Goal: Information Seeking & Learning: Learn about a topic

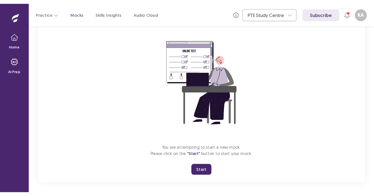
scroll to position [44, 0]
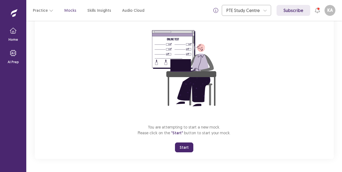
click at [188, 149] on button "Start" at bounding box center [184, 148] width 18 height 10
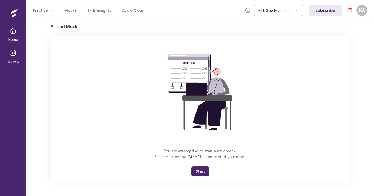
scroll to position [21, 0]
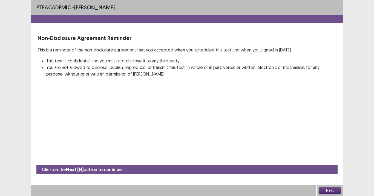
click at [329, 172] on button "Next" at bounding box center [330, 190] width 22 height 7
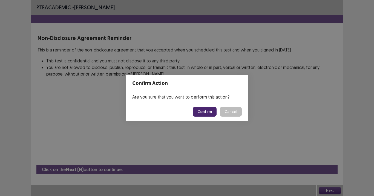
click at [209, 113] on button "Confirm" at bounding box center [205, 112] width 24 height 10
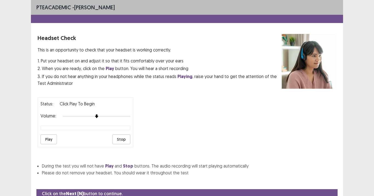
scroll to position [24, 0]
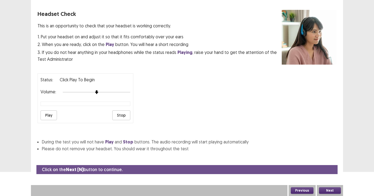
click at [51, 116] on button "Play" at bounding box center [49, 115] width 16 height 10
click at [47, 116] on button "Play" at bounding box center [49, 115] width 16 height 10
click at [50, 114] on button "Play" at bounding box center [49, 115] width 16 height 10
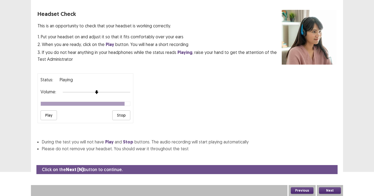
click at [105, 91] on div at bounding box center [97, 92] width 68 height 4
click at [115, 92] on div at bounding box center [97, 92] width 68 height 4
click at [47, 116] on button "Play" at bounding box center [49, 115] width 16 height 10
click at [121, 94] on div at bounding box center [97, 92] width 68 height 4
click at [129, 93] on div at bounding box center [97, 92] width 68 height 4
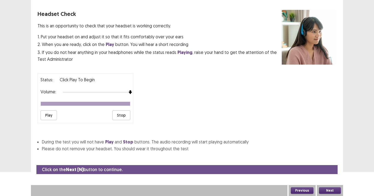
click at [52, 114] on button "Play" at bounding box center [49, 115] width 16 height 10
click at [48, 117] on button "Play" at bounding box center [49, 115] width 16 height 10
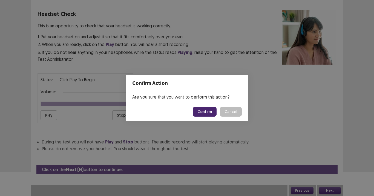
click at [200, 111] on button "Confirm" at bounding box center [205, 112] width 24 height 10
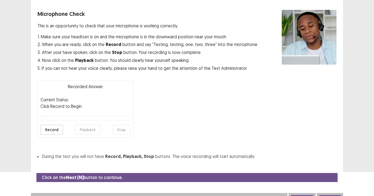
click at [53, 126] on button "Record" at bounding box center [52, 130] width 22 height 10
click at [125, 128] on button "Stop" at bounding box center [121, 130] width 18 height 10
click at [94, 131] on button "Playback" at bounding box center [87, 130] width 25 height 10
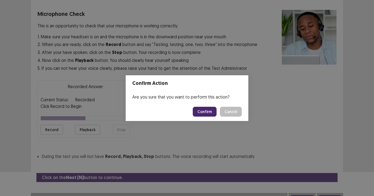
click at [213, 111] on button "Confirm" at bounding box center [205, 112] width 24 height 10
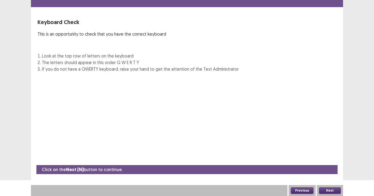
scroll to position [16, 0]
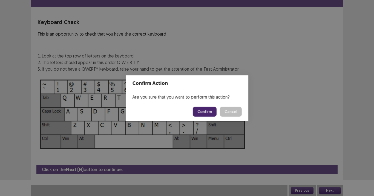
click at [220, 106] on button "Cancel" at bounding box center [231, 111] width 22 height 10
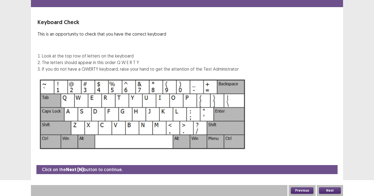
click at [330, 172] on button "Next" at bounding box center [330, 190] width 22 height 7
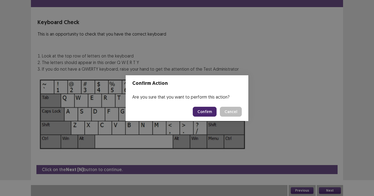
click at [209, 111] on button "Confirm" at bounding box center [205, 112] width 24 height 10
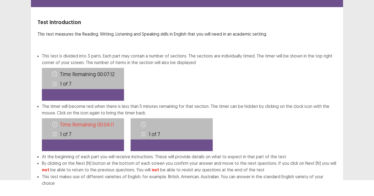
scroll to position [44, 0]
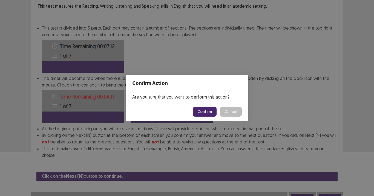
click at [220, 107] on button "Cancel" at bounding box center [231, 112] width 22 height 10
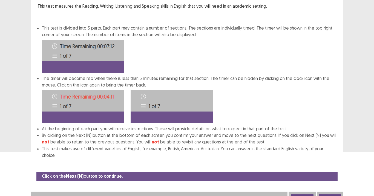
click at [334, 172] on button "Next" at bounding box center [330, 197] width 22 height 7
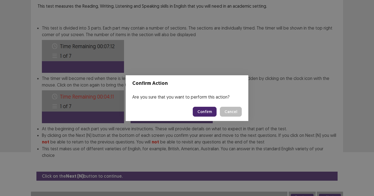
click at [211, 108] on button "Confirm" at bounding box center [205, 112] width 24 height 10
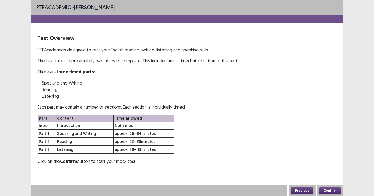
scroll to position [0, 0]
click at [327, 172] on button "Confirm" at bounding box center [330, 190] width 22 height 7
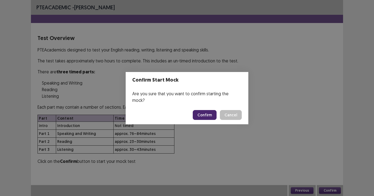
click at [209, 110] on button "Confirm" at bounding box center [205, 115] width 24 height 10
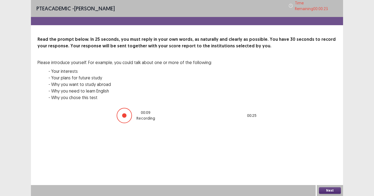
click at [329, 172] on button "Next" at bounding box center [330, 190] width 22 height 7
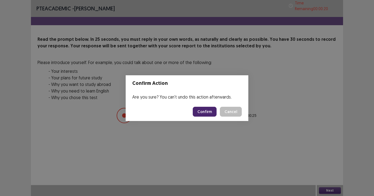
click at [209, 114] on button "Confirm" at bounding box center [205, 112] width 24 height 10
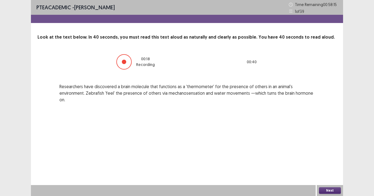
click at [329, 172] on button "Next" at bounding box center [330, 190] width 22 height 7
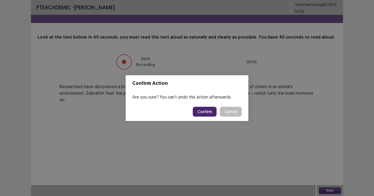
click at [209, 114] on button "Confirm" at bounding box center [205, 112] width 24 height 10
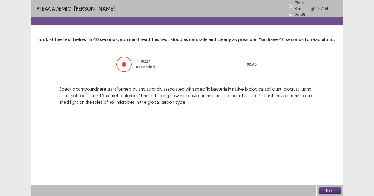
click at [332, 172] on button "Next" at bounding box center [330, 190] width 22 height 7
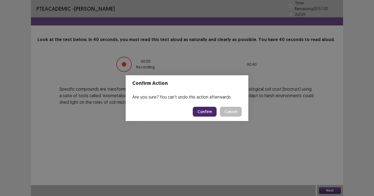
click at [207, 112] on button "Confirm" at bounding box center [205, 112] width 24 height 10
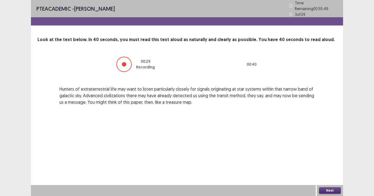
click at [335, 172] on button "Next" at bounding box center [330, 190] width 22 height 7
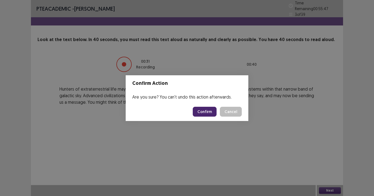
click at [212, 111] on button "Confirm" at bounding box center [205, 112] width 24 height 10
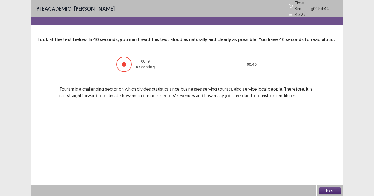
click at [333, 172] on button "Next" at bounding box center [330, 190] width 22 height 7
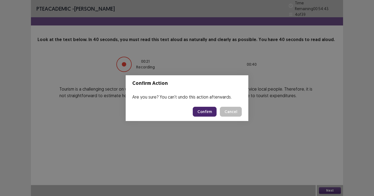
click at [205, 113] on button "Confirm" at bounding box center [205, 112] width 24 height 10
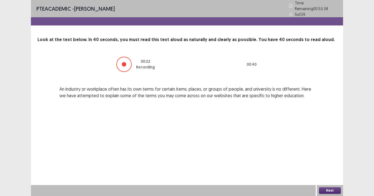
click at [329, 172] on button "Next" at bounding box center [330, 190] width 22 height 7
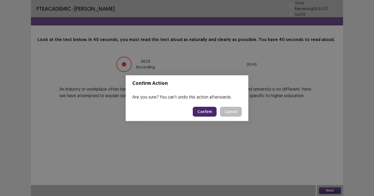
click at [207, 110] on button "Confirm" at bounding box center [205, 112] width 24 height 10
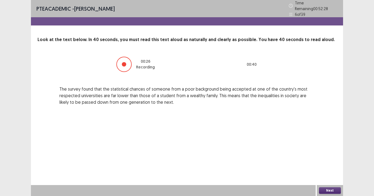
click at [329, 172] on button "Next" at bounding box center [330, 190] width 22 height 7
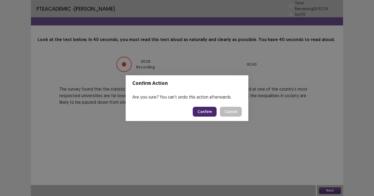
click at [204, 110] on button "Confirm" at bounding box center [205, 112] width 24 height 10
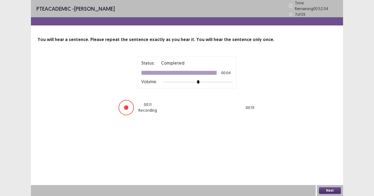
click at [324, 172] on button "Next" at bounding box center [330, 190] width 22 height 7
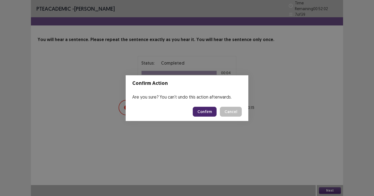
click at [209, 115] on button "Confirm" at bounding box center [205, 112] width 24 height 10
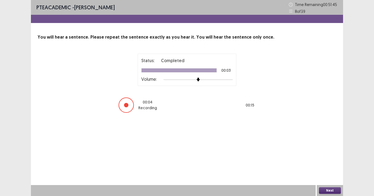
click at [332, 172] on button "Next" at bounding box center [330, 190] width 22 height 7
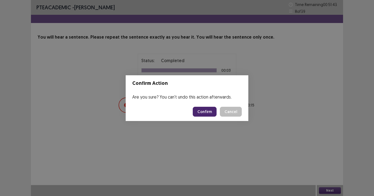
click at [208, 111] on button "Confirm" at bounding box center [205, 112] width 24 height 10
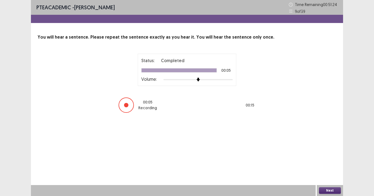
click at [330, 172] on button "Next" at bounding box center [330, 190] width 22 height 7
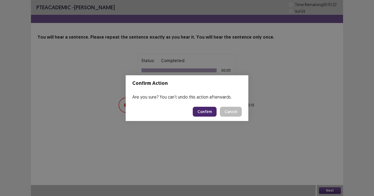
click at [203, 111] on button "Confirm" at bounding box center [205, 112] width 24 height 10
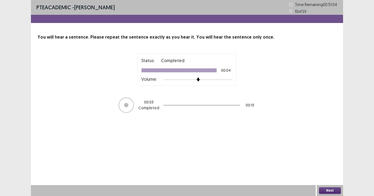
click at [325, 172] on button "Next" at bounding box center [330, 190] width 22 height 7
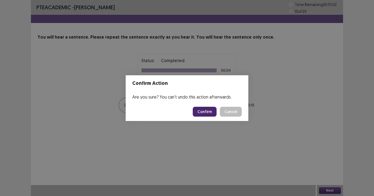
click at [208, 113] on button "Confirm" at bounding box center [205, 112] width 24 height 10
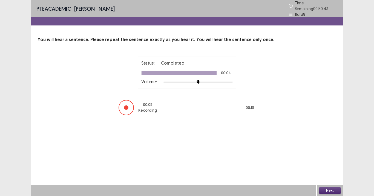
click at [328, 172] on button "Next" at bounding box center [330, 190] width 22 height 7
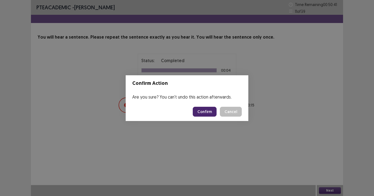
click at [209, 113] on button "Confirm" at bounding box center [205, 112] width 24 height 10
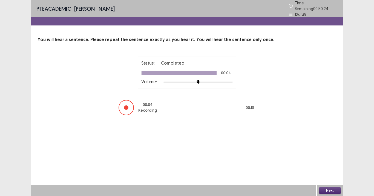
click at [338, 172] on button "Next" at bounding box center [330, 190] width 22 height 7
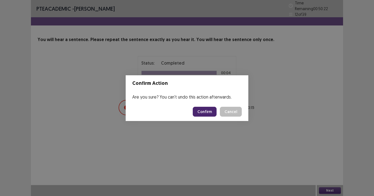
click at [207, 114] on button "Confirm" at bounding box center [205, 112] width 24 height 10
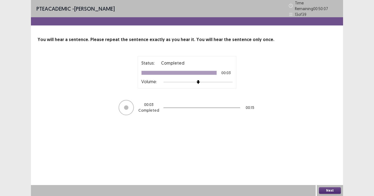
click at [328, 172] on button "Next" at bounding box center [330, 190] width 22 height 7
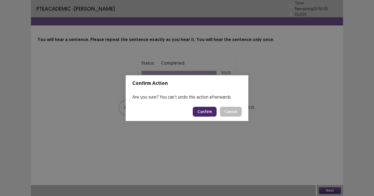
click at [207, 111] on button "Confirm" at bounding box center [205, 112] width 24 height 10
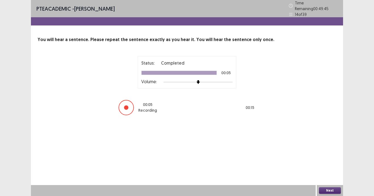
click at [326, 172] on button "Next" at bounding box center [330, 190] width 22 height 7
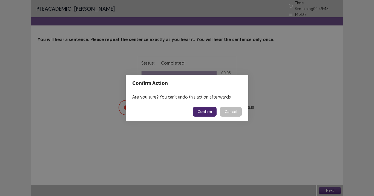
click at [209, 110] on button "Confirm" at bounding box center [205, 112] width 24 height 10
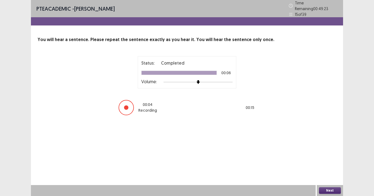
click at [335, 172] on button "Next" at bounding box center [330, 190] width 22 height 7
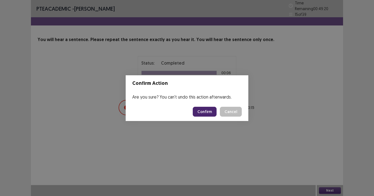
click at [210, 110] on button "Confirm" at bounding box center [205, 112] width 24 height 10
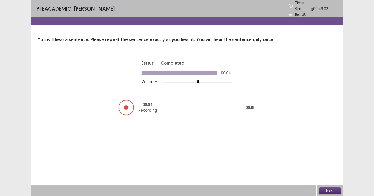
click at [330, 172] on button "Next" at bounding box center [330, 190] width 22 height 7
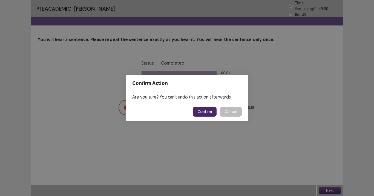
click at [209, 112] on button "Confirm" at bounding box center [205, 112] width 24 height 10
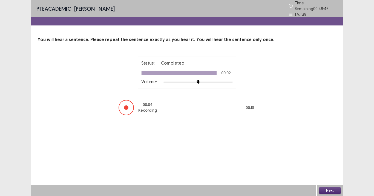
click at [335, 172] on button "Next" at bounding box center [330, 190] width 22 height 7
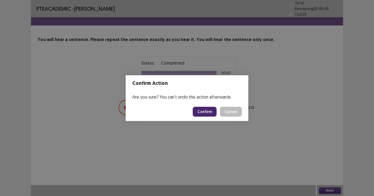
click at [211, 114] on button "Confirm" at bounding box center [205, 112] width 24 height 10
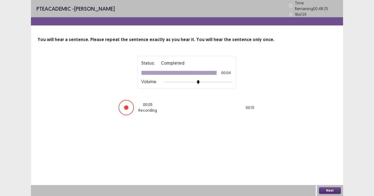
click at [335, 172] on button "Next" at bounding box center [330, 190] width 22 height 7
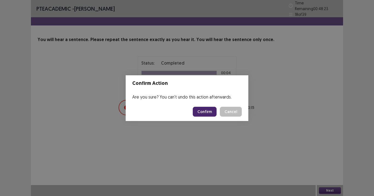
click at [205, 114] on button "Confirm" at bounding box center [205, 112] width 24 height 10
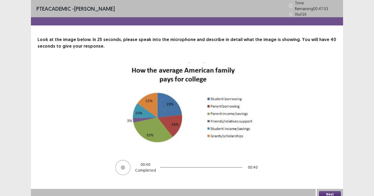
click at [329, 172] on button "Next" at bounding box center [330, 194] width 22 height 7
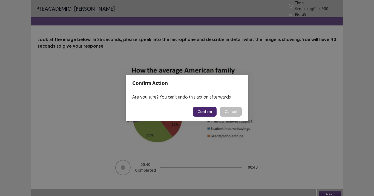
click at [210, 113] on button "Confirm" at bounding box center [205, 112] width 24 height 10
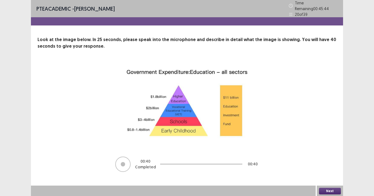
click at [324, 172] on button "Next" at bounding box center [330, 191] width 22 height 7
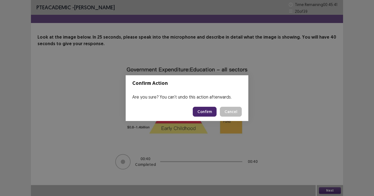
click at [206, 111] on button "Confirm" at bounding box center [205, 112] width 24 height 10
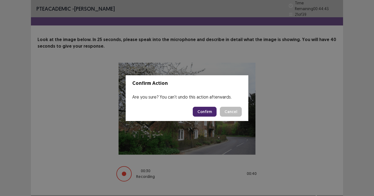
click at [211, 110] on button "Confirm" at bounding box center [205, 112] width 24 height 10
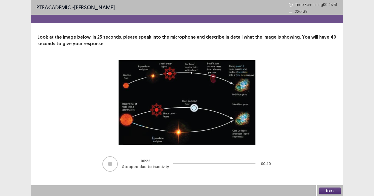
click at [328, 172] on button "Next" at bounding box center [330, 191] width 22 height 7
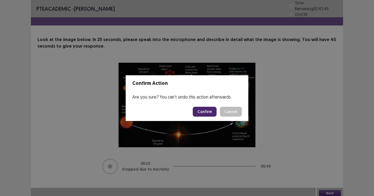
click at [211, 113] on button "Confirm" at bounding box center [205, 112] width 24 height 10
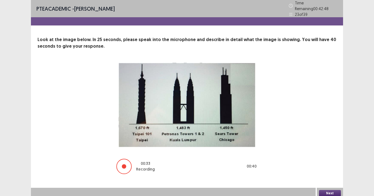
click at [328, 172] on button "Next" at bounding box center [330, 193] width 22 height 7
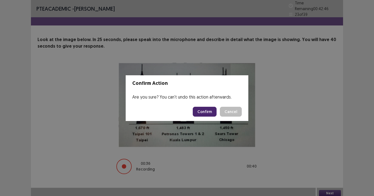
click at [209, 113] on button "Confirm" at bounding box center [205, 112] width 24 height 10
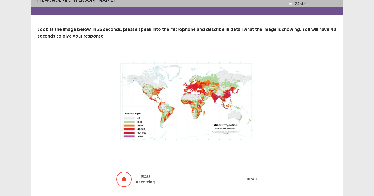
scroll to position [23, 0]
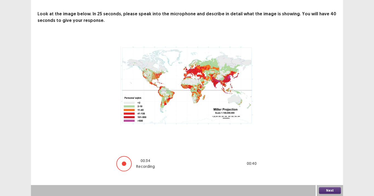
click at [332, 172] on button "Next" at bounding box center [330, 190] width 22 height 7
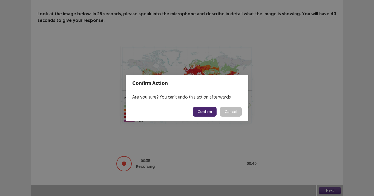
click at [211, 108] on button "Confirm" at bounding box center [205, 112] width 24 height 10
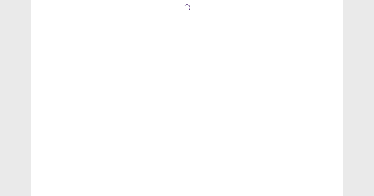
scroll to position [0, 0]
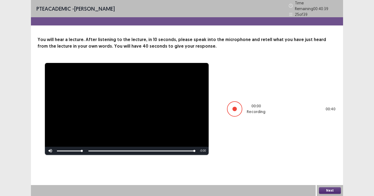
click at [332, 172] on button "Next" at bounding box center [330, 190] width 22 height 7
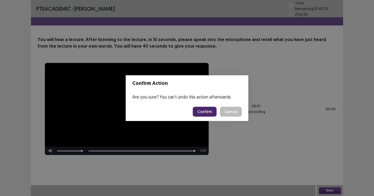
click at [207, 112] on button "Confirm" at bounding box center [205, 112] width 24 height 10
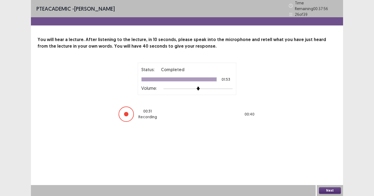
click at [329, 172] on button "Next" at bounding box center [330, 190] width 22 height 7
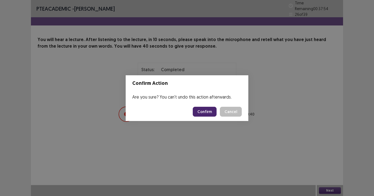
click at [210, 113] on button "Confirm" at bounding box center [205, 112] width 24 height 10
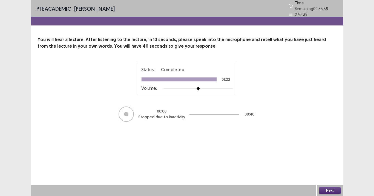
click at [342, 157] on div "PTE academic - [PERSON_NAME] Time Remaining 00 : 35 : 38 27 of 39 You will hear…" at bounding box center [187, 98] width 374 height 196
click at [333, 172] on button "Next" at bounding box center [330, 190] width 22 height 7
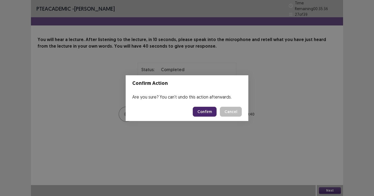
click at [207, 113] on button "Confirm" at bounding box center [205, 112] width 24 height 10
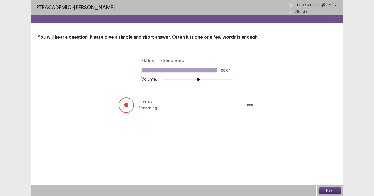
click at [336, 172] on button "Next" at bounding box center [330, 190] width 22 height 7
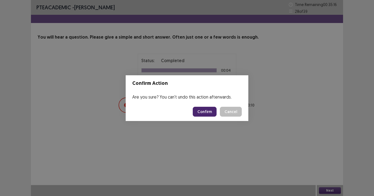
click at [207, 115] on button "Confirm" at bounding box center [205, 112] width 24 height 10
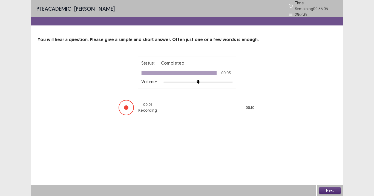
click at [328, 172] on button "Next" at bounding box center [330, 190] width 22 height 7
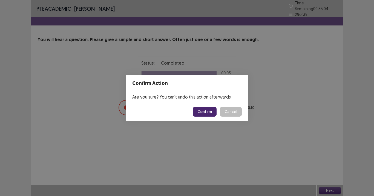
click at [207, 115] on button "Confirm" at bounding box center [205, 112] width 24 height 10
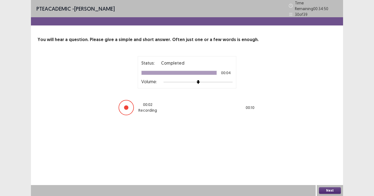
click at [333, 172] on button "Next" at bounding box center [330, 190] width 22 height 7
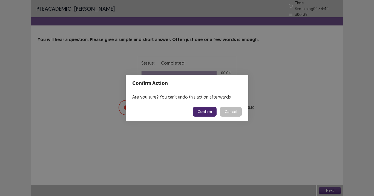
click at [207, 112] on button "Confirm" at bounding box center [205, 112] width 24 height 10
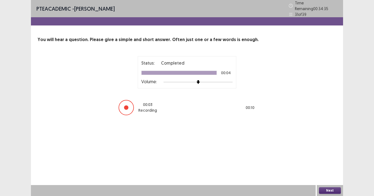
click at [335, 172] on button "Next" at bounding box center [330, 190] width 22 height 7
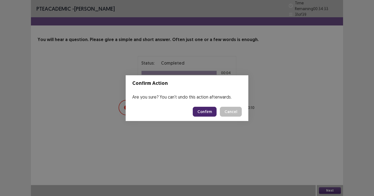
click at [209, 113] on button "Confirm" at bounding box center [205, 112] width 24 height 10
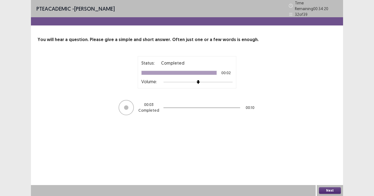
click at [334, 172] on button "Next" at bounding box center [330, 190] width 22 height 7
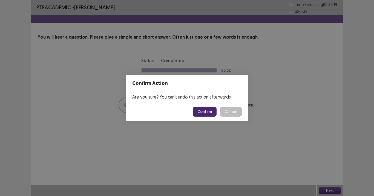
click at [205, 113] on button "Confirm" at bounding box center [205, 112] width 24 height 10
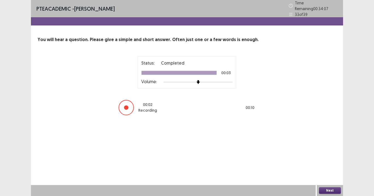
click at [337, 172] on button "Next" at bounding box center [330, 190] width 22 height 7
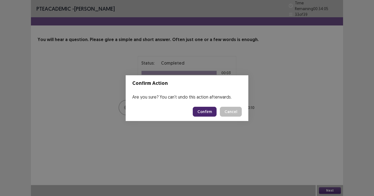
click at [208, 114] on button "Confirm" at bounding box center [205, 112] width 24 height 10
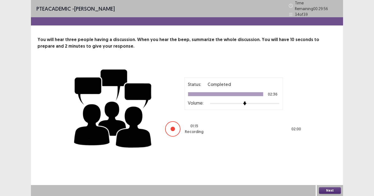
click at [330, 172] on button "Next" at bounding box center [330, 190] width 22 height 7
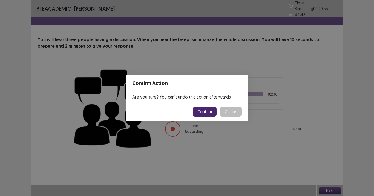
click at [209, 113] on button "Confirm" at bounding box center [205, 112] width 24 height 10
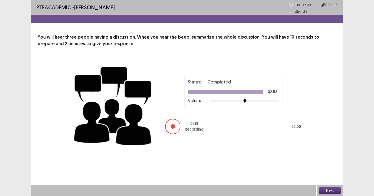
click at [332, 172] on button "Next" at bounding box center [330, 190] width 22 height 7
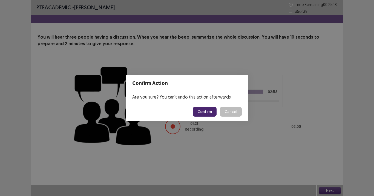
click at [208, 113] on button "Confirm" at bounding box center [205, 112] width 24 height 10
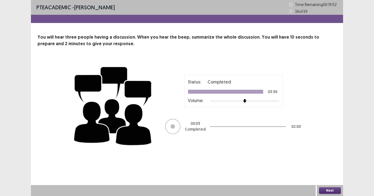
click at [342, 157] on div "PTE academic - [PERSON_NAME] Time Remaining 00 : 19 : 52 36 of 39 You will hear…" at bounding box center [187, 98] width 374 height 196
click at [330, 172] on button "Next" at bounding box center [330, 190] width 22 height 7
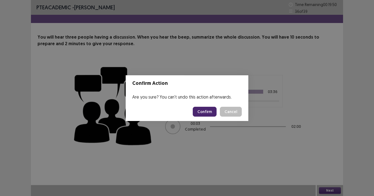
click at [204, 116] on button "Confirm" at bounding box center [205, 112] width 24 height 10
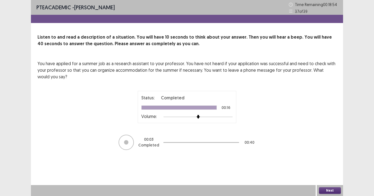
click at [330, 172] on button "Next" at bounding box center [330, 190] width 22 height 7
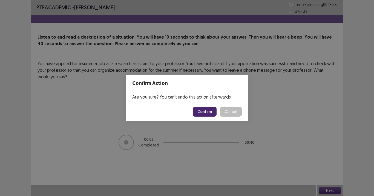
click at [208, 113] on button "Confirm" at bounding box center [205, 112] width 24 height 10
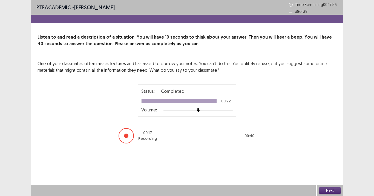
click at [328, 172] on button "Next" at bounding box center [330, 190] width 22 height 7
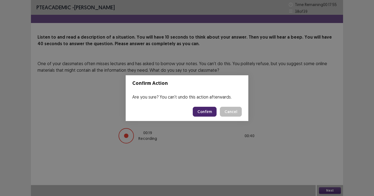
click at [208, 113] on button "Confirm" at bounding box center [205, 112] width 24 height 10
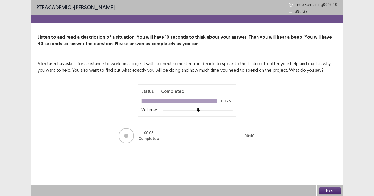
click at [329, 172] on button "Next" at bounding box center [330, 190] width 22 height 7
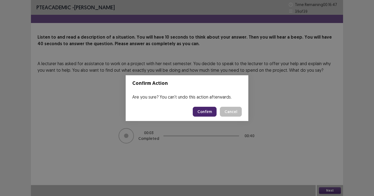
click at [204, 114] on button "Confirm" at bounding box center [205, 112] width 24 height 10
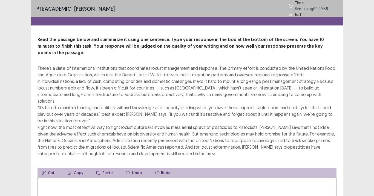
type textarea "*"
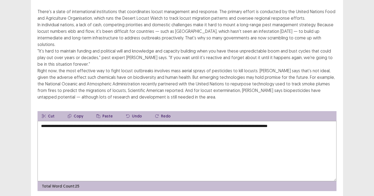
scroll to position [60, 0]
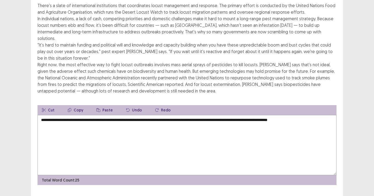
type textarea "**********"
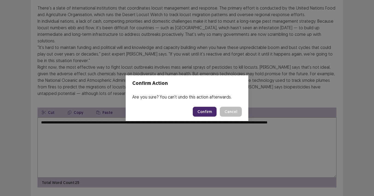
click at [236, 111] on button "Cancel" at bounding box center [231, 112] width 22 height 10
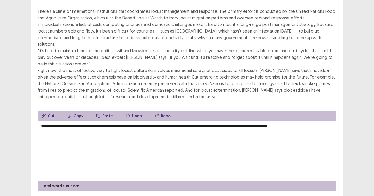
scroll to position [58, 0]
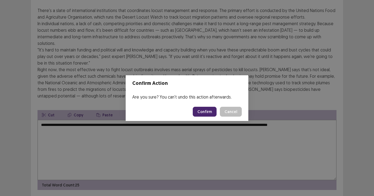
click at [210, 115] on button "Confirm" at bounding box center [205, 112] width 24 height 10
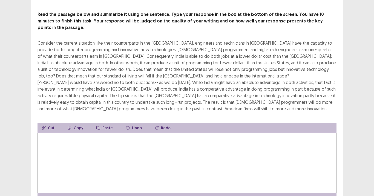
scroll to position [28, 0]
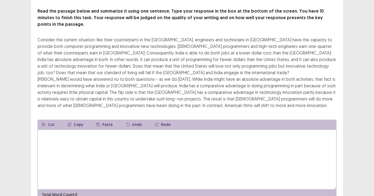
click at [202, 144] on textarea at bounding box center [187, 159] width 299 height 60
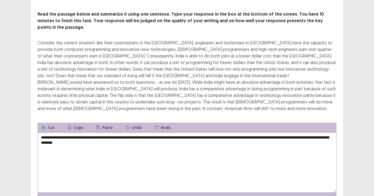
scroll to position [47, 0]
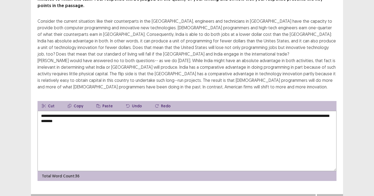
type textarea "**********"
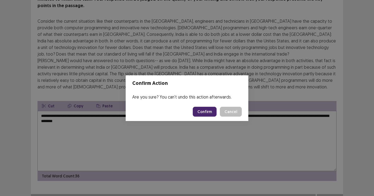
click at [208, 113] on button "Confirm" at bounding box center [205, 112] width 24 height 10
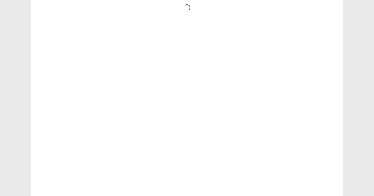
scroll to position [0, 0]
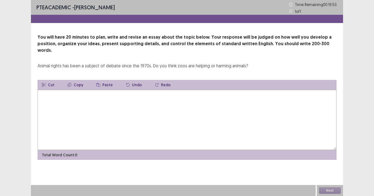
click at [122, 113] on textarea at bounding box center [187, 120] width 299 height 60
type textarea "*"
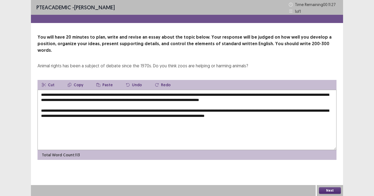
click at [239, 110] on textarea "**********" at bounding box center [187, 120] width 299 height 60
click at [258, 110] on textarea "**********" at bounding box center [187, 120] width 299 height 60
click at [303, 111] on textarea "**********" at bounding box center [187, 120] width 299 height 60
click at [292, 110] on textarea "**********" at bounding box center [187, 120] width 299 height 60
click at [307, 110] on textarea "**********" at bounding box center [187, 120] width 299 height 60
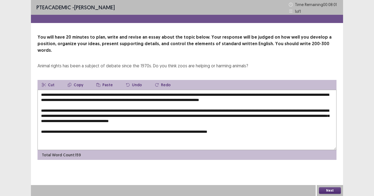
type textarea "**********"
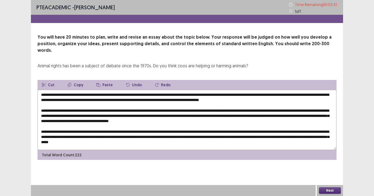
scroll to position [8, 0]
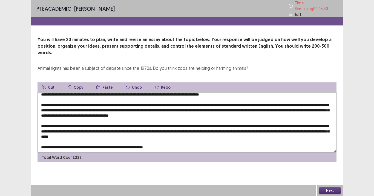
click at [191, 138] on textarea at bounding box center [187, 122] width 299 height 60
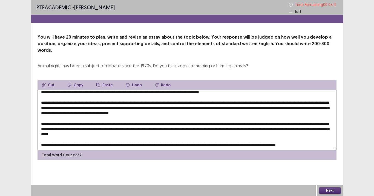
scroll to position [0, 0]
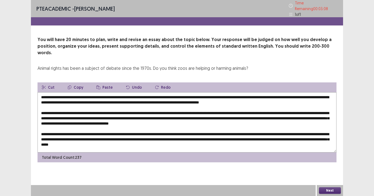
click at [101, 92] on textarea at bounding box center [187, 122] width 299 height 60
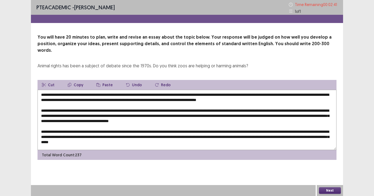
click at [197, 94] on textarea at bounding box center [187, 120] width 299 height 60
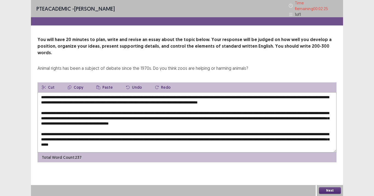
type textarea "**********"
click at [330, 191] on button "Next" at bounding box center [330, 190] width 22 height 7
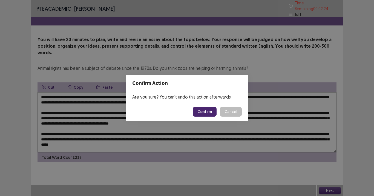
click at [209, 110] on button "Confirm" at bounding box center [205, 112] width 24 height 10
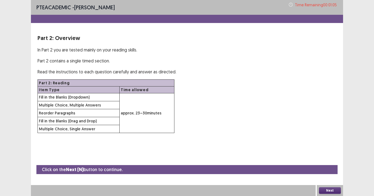
click at [330, 191] on button "Next" at bounding box center [330, 190] width 22 height 7
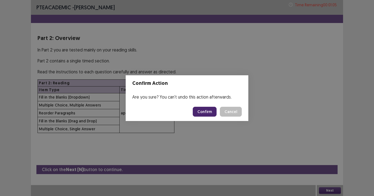
click at [206, 114] on button "Confirm" at bounding box center [205, 112] width 24 height 10
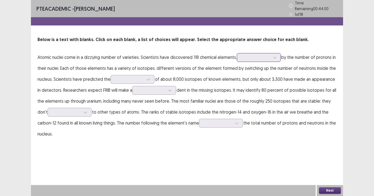
click at [244, 57] on div at bounding box center [255, 57] width 28 height 5
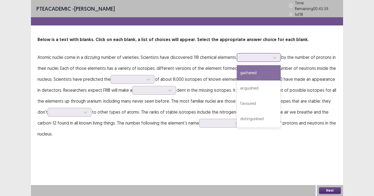
click at [253, 72] on div "gathered" at bounding box center [259, 72] width 44 height 15
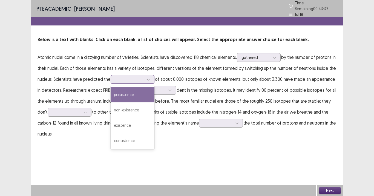
click at [129, 79] on div at bounding box center [129, 79] width 28 height 5
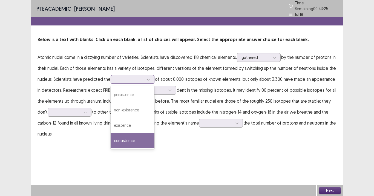
click at [133, 135] on div "consistence" at bounding box center [133, 140] width 44 height 15
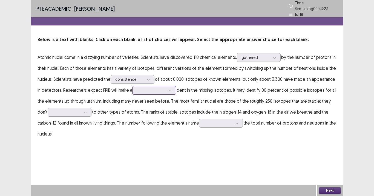
click at [143, 89] on div at bounding box center [151, 90] width 28 height 5
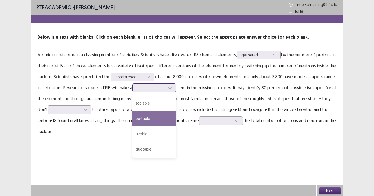
click at [152, 122] on div "portable" at bounding box center [154, 118] width 44 height 15
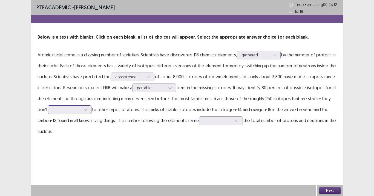
click at [74, 110] on div at bounding box center [66, 109] width 28 height 5
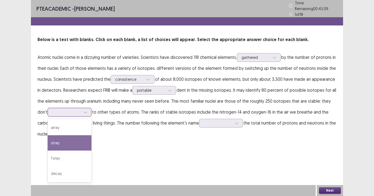
click at [75, 141] on div "stray" at bounding box center [70, 142] width 44 height 15
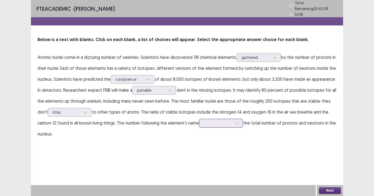
click at [228, 120] on div at bounding box center [218, 123] width 30 height 6
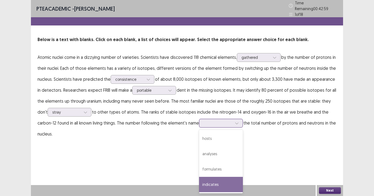
click at [227, 183] on div "indicates" at bounding box center [221, 184] width 44 height 15
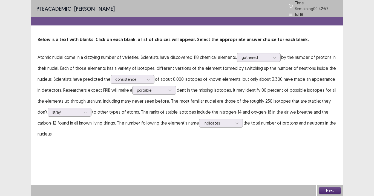
click at [325, 192] on button "Next" at bounding box center [330, 190] width 22 height 7
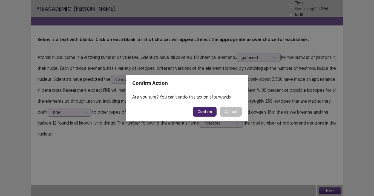
click at [203, 111] on button "Confirm" at bounding box center [205, 112] width 24 height 10
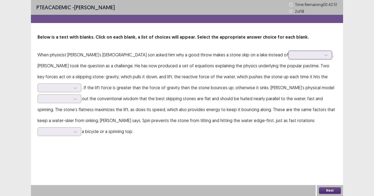
click at [293, 52] on div at bounding box center [307, 54] width 28 height 5
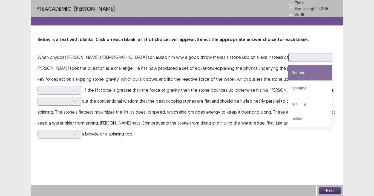
click at [288, 74] on div "floating" at bounding box center [310, 72] width 44 height 15
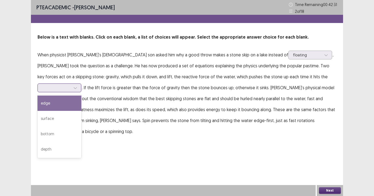
click at [71, 85] on div at bounding box center [57, 88] width 30 height 6
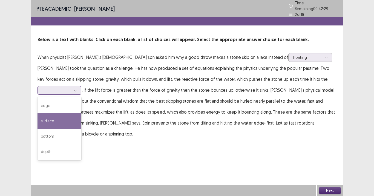
click at [81, 113] on div "surface" at bounding box center [60, 120] width 44 height 15
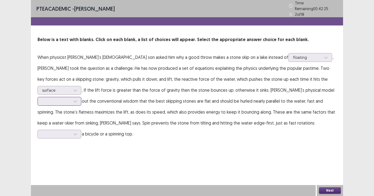
click at [71, 99] on div at bounding box center [56, 101] width 28 height 5
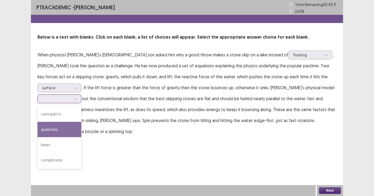
click at [81, 123] on div "questions" at bounding box center [60, 129] width 44 height 15
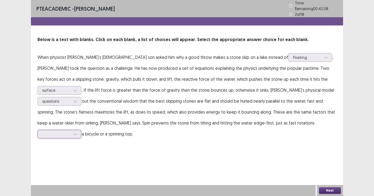
click at [71, 131] on div at bounding box center [56, 133] width 28 height 5
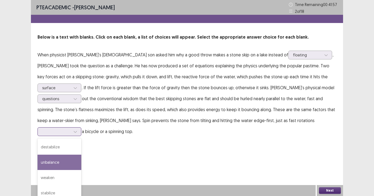
click at [81, 155] on div "unbalance" at bounding box center [60, 162] width 44 height 15
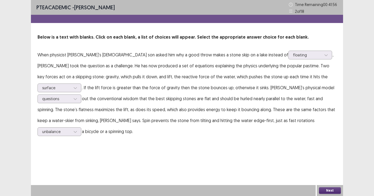
click at [329, 192] on button "Next" at bounding box center [330, 190] width 22 height 7
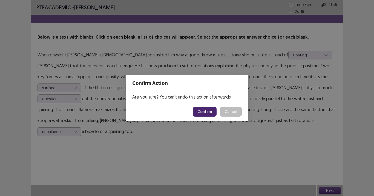
click at [213, 113] on button "Confirm" at bounding box center [205, 112] width 24 height 10
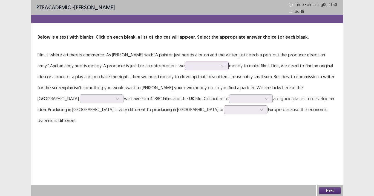
click at [198, 66] on div at bounding box center [203, 65] width 28 height 5
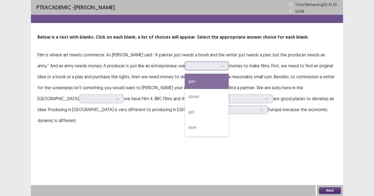
click at [195, 83] on div "gain" at bounding box center [207, 81] width 44 height 15
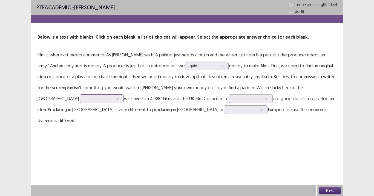
click at [113, 96] on div at bounding box center [98, 98] width 28 height 5
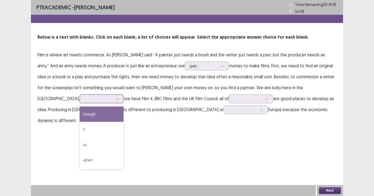
click at [123, 106] on div "though" at bounding box center [102, 113] width 44 height 15
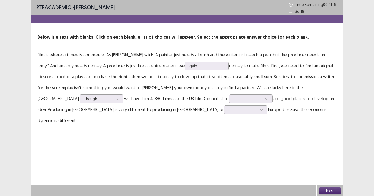
click at [166, 94] on p "Film is where art meets commerce. As Orson Welles said: “A painter just needs a…" at bounding box center [187, 87] width 299 height 77
click at [234, 101] on div at bounding box center [248, 98] width 28 height 5
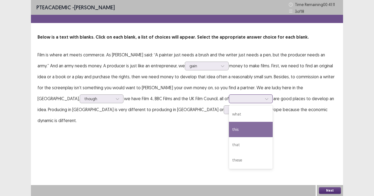
click at [229, 128] on div "this" at bounding box center [251, 129] width 44 height 15
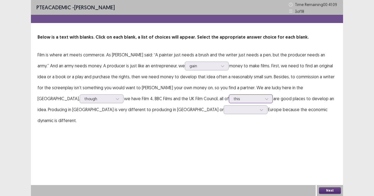
click at [234, 100] on div at bounding box center [248, 98] width 28 height 5
click at [103, 124] on div "PTE academic - kate anzia Time Remaining 00 : 41 : 06 3 of 18 Below is a text w…" at bounding box center [187, 68] width 312 height 137
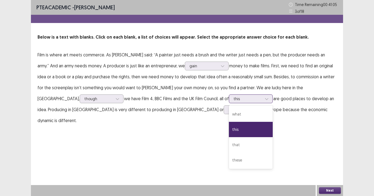
click at [234, 97] on div at bounding box center [248, 98] width 28 height 5
click at [229, 159] on div "these" at bounding box center [251, 159] width 44 height 15
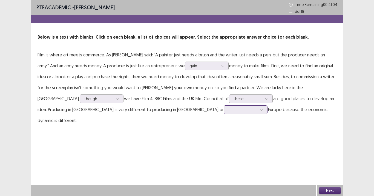
click at [228, 110] on div at bounding box center [242, 109] width 28 height 5
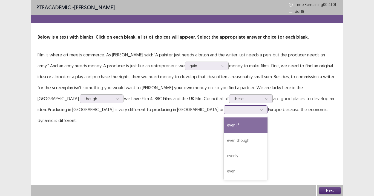
click at [228, 110] on div at bounding box center [242, 109] width 28 height 5
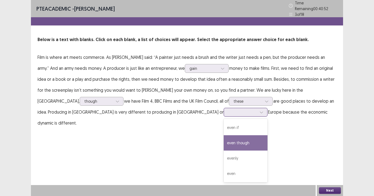
click at [224, 138] on div "even though" at bounding box center [246, 142] width 44 height 15
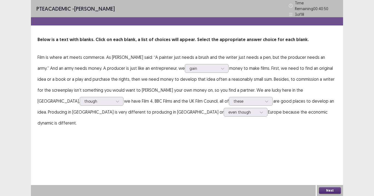
click at [334, 188] on button "Next" at bounding box center [330, 190] width 22 height 7
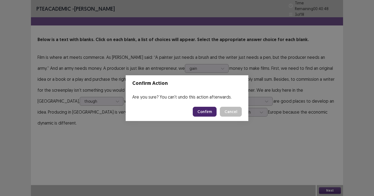
click at [203, 115] on button "Confirm" at bounding box center [205, 112] width 24 height 10
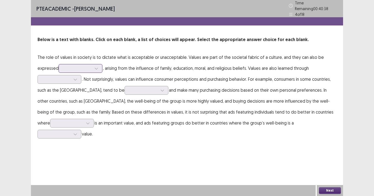
click at [101, 67] on div at bounding box center [81, 68] width 44 height 9
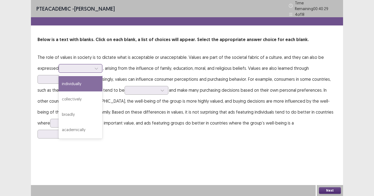
click at [87, 78] on div "individually" at bounding box center [81, 83] width 44 height 15
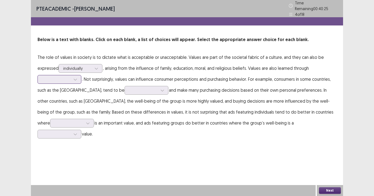
click at [74, 79] on div at bounding box center [75, 79] width 8 height 8
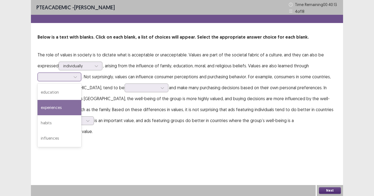
click at [71, 109] on div "experiences" at bounding box center [60, 107] width 44 height 15
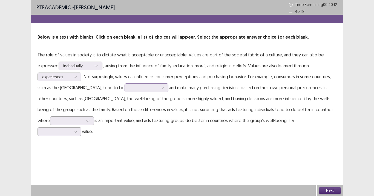
click at [129, 87] on div at bounding box center [143, 87] width 28 height 5
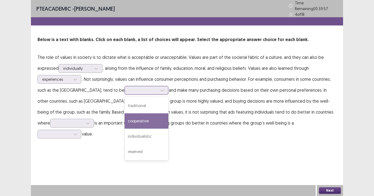
click at [134, 116] on div "cooperative" at bounding box center [147, 120] width 44 height 15
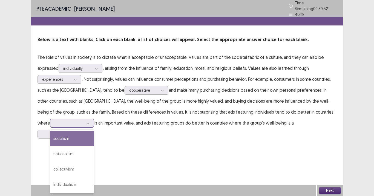
click at [61, 123] on div at bounding box center [69, 122] width 28 height 5
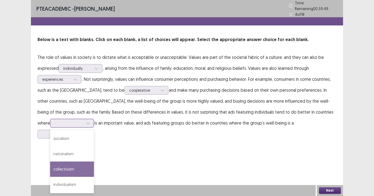
click at [71, 150] on div "nationalism" at bounding box center [72, 153] width 44 height 15
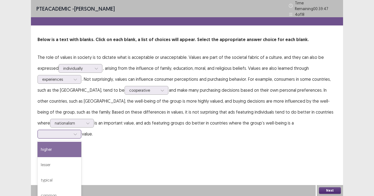
click at [71, 131] on div at bounding box center [56, 133] width 28 height 5
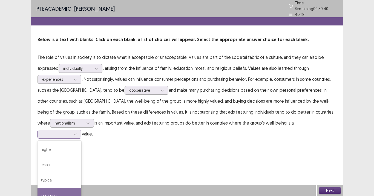
click at [81, 188] on div "common" at bounding box center [60, 195] width 44 height 15
click at [329, 189] on button "Next" at bounding box center [330, 190] width 22 height 7
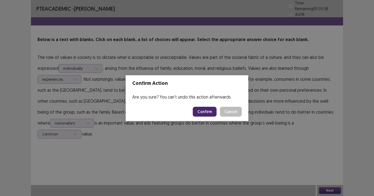
click at [211, 110] on button "Confirm" at bounding box center [205, 112] width 24 height 10
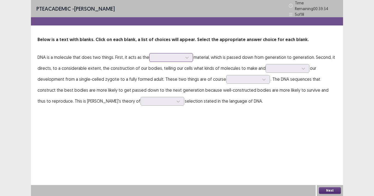
click at [164, 55] on div at bounding box center [168, 57] width 28 height 5
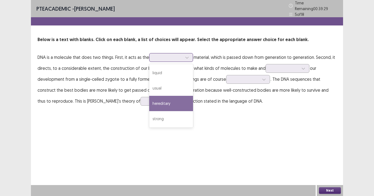
click at [179, 96] on div "hereditary" at bounding box center [171, 103] width 44 height 15
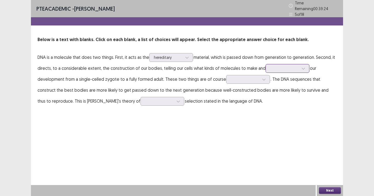
click at [270, 66] on div at bounding box center [284, 68] width 28 height 5
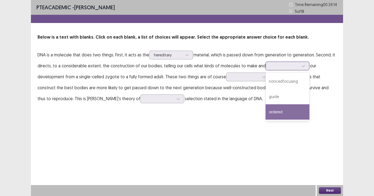
click at [285, 114] on div "ordered" at bounding box center [288, 111] width 44 height 15
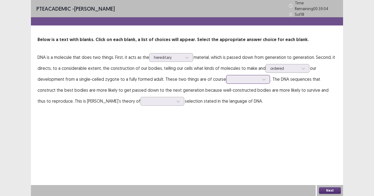
click at [235, 77] on div at bounding box center [245, 79] width 28 height 5
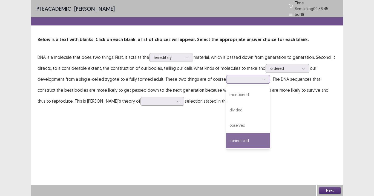
click at [250, 140] on div "connected" at bounding box center [248, 140] width 44 height 15
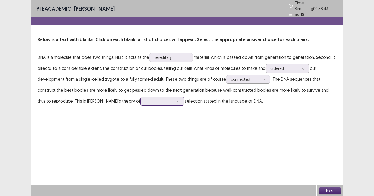
click at [145, 99] on div at bounding box center [159, 101] width 28 height 5
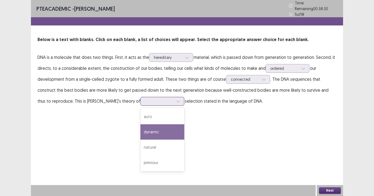
click at [140, 126] on div "dynamic" at bounding box center [162, 131] width 44 height 15
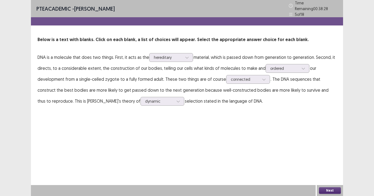
click at [331, 193] on button "Next" at bounding box center [330, 190] width 22 height 7
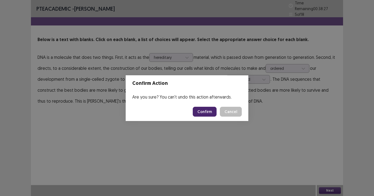
click at [208, 112] on button "Confirm" at bounding box center [205, 112] width 24 height 10
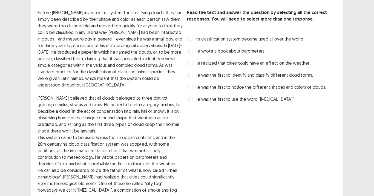
scroll to position [33, 0]
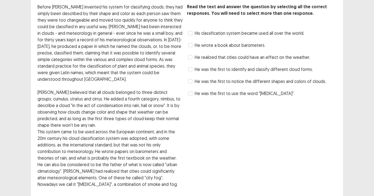
click at [195, 66] on span "He was the first to identify and classify different cloud forms." at bounding box center [254, 69] width 118 height 7
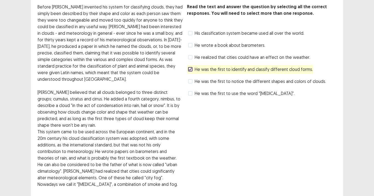
click at [191, 79] on span at bounding box center [190, 81] width 4 height 4
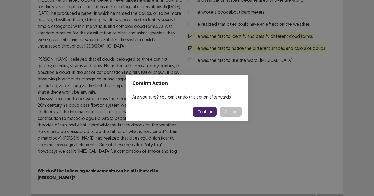
click at [210, 110] on button "Confirm" at bounding box center [205, 112] width 24 height 10
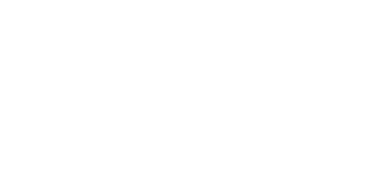
scroll to position [0, 0]
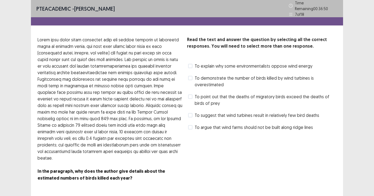
click at [191, 64] on span at bounding box center [190, 66] width 4 height 4
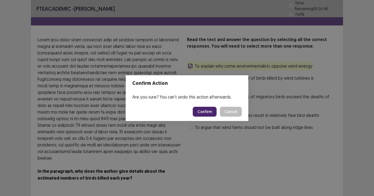
scroll to position [14, 0]
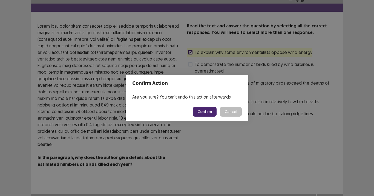
click at [205, 112] on button "Confirm" at bounding box center [205, 112] width 24 height 10
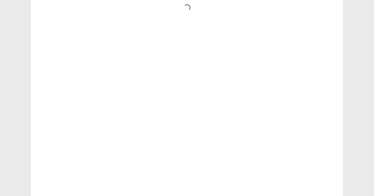
scroll to position [0, 0]
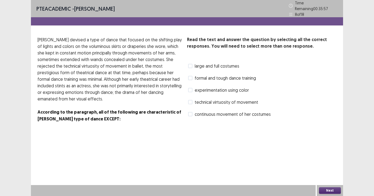
click at [188, 64] on span at bounding box center [190, 66] width 4 height 4
click at [322, 189] on button "Next" at bounding box center [330, 190] width 22 height 7
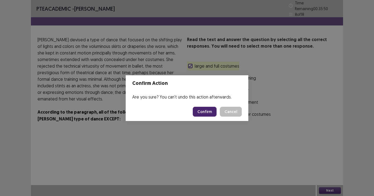
click at [207, 113] on button "Confirm" at bounding box center [205, 112] width 24 height 10
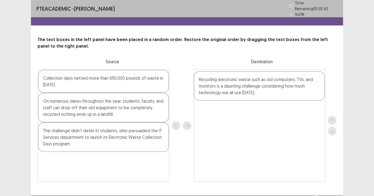
drag, startPoint x: 120, startPoint y: 84, endPoint x: 276, endPoint y: 90, distance: 156.4
click at [276, 88] on div "Recycling electronic waste such as old computers, TVs, and monitors is a daunti…" at bounding box center [187, 125] width 299 height 113
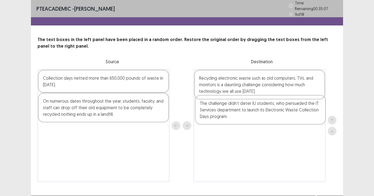
drag, startPoint x: 154, startPoint y: 135, endPoint x: 307, endPoint y: 106, distance: 156.1
click at [310, 111] on div "Collection days netted more than 650,000 pounds of waste in 2010. On numerous d…" at bounding box center [187, 125] width 299 height 113
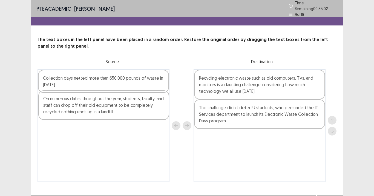
click at [135, 110] on div "Collection days netted more than 650,000 pounds of waste in 2010. On numerous d…" at bounding box center [104, 125] width 132 height 113
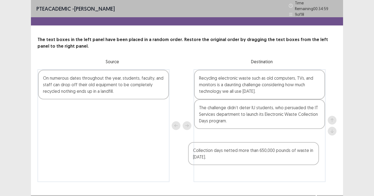
drag, startPoint x: 131, startPoint y: 82, endPoint x: 284, endPoint y: 145, distance: 165.2
click at [284, 146] on div "Collection days netted more than 650,000 pounds of waste in 2010. On numerous d…" at bounding box center [187, 125] width 299 height 113
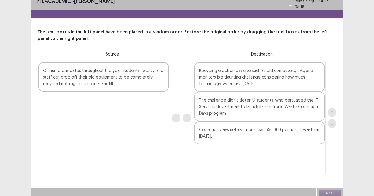
click at [140, 77] on div "On numerous dates throughout the year, students, faculty, and staff can drop of…" at bounding box center [103, 77] width 131 height 30
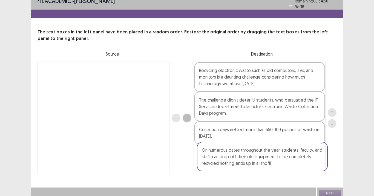
drag, startPoint x: 141, startPoint y: 76, endPoint x: 316, endPoint y: 173, distance: 200.2
click at [304, 159] on div "On numerous dates throughout the year, students, faculty, and staff can drop of…" at bounding box center [187, 118] width 299 height 113
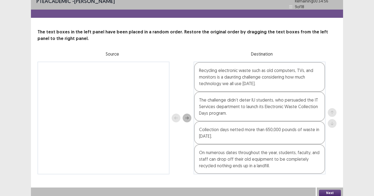
click at [330, 192] on button "Next" at bounding box center [330, 193] width 22 height 7
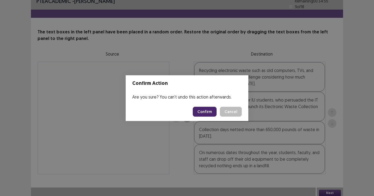
click at [208, 107] on button "Confirm" at bounding box center [205, 112] width 24 height 10
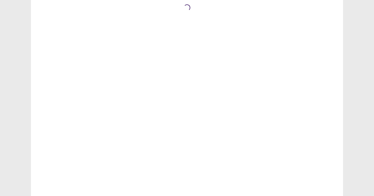
scroll to position [0, 0]
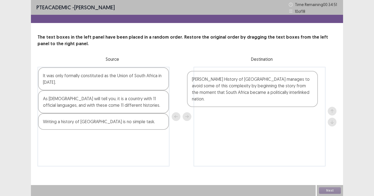
drag, startPoint x: 157, startPoint y: 105, endPoint x: 308, endPoint y: 85, distance: 152.2
click at [308, 85] on div "It was only formally constituted as the Union of South Africa in 1910. Thula Si…" at bounding box center [187, 117] width 299 height 100
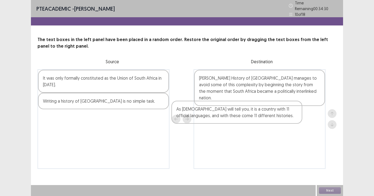
drag, startPoint x: 156, startPoint y: 109, endPoint x: 304, endPoint y: 122, distance: 148.7
click at [304, 122] on div "It was only formally constituted as the Union of South Africa in 1910. As South…" at bounding box center [187, 119] width 299 height 100
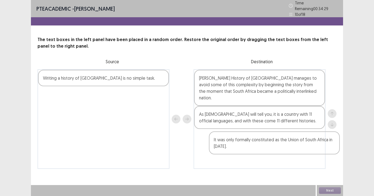
drag, startPoint x: 155, startPoint y: 76, endPoint x: 333, endPoint y: 144, distance: 190.7
click at [333, 144] on div "It was only formally constituted as the Union of South Africa in 1910. Writing …" at bounding box center [187, 119] width 299 height 100
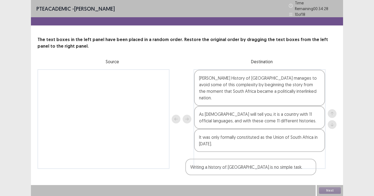
drag, startPoint x: 152, startPoint y: 81, endPoint x: 305, endPoint y: 161, distance: 172.7
click at [307, 160] on div "Writing a history of South Africa is no simple task. Thula Simpson's History of…" at bounding box center [187, 119] width 299 height 100
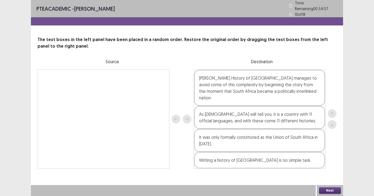
click at [330, 190] on button "Next" at bounding box center [330, 190] width 22 height 7
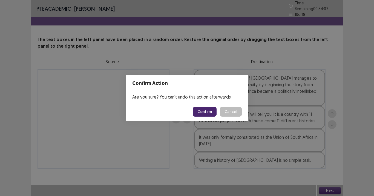
click at [200, 109] on button "Confirm" at bounding box center [205, 112] width 24 height 10
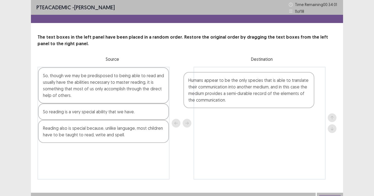
drag, startPoint x: 138, startPoint y: 131, endPoint x: 285, endPoint y: 83, distance: 154.4
click at [285, 83] on div "So, though we may be predisposed to being able to read and usually have the abi…" at bounding box center [187, 123] width 299 height 113
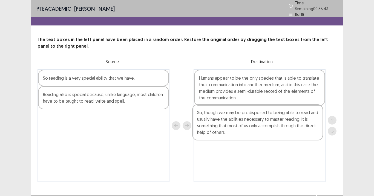
drag, startPoint x: 127, startPoint y: 94, endPoint x: 284, endPoint y: 131, distance: 160.4
click at [284, 131] on div "So, though we may be predisposed to being able to read and usually have the abi…" at bounding box center [187, 125] width 299 height 113
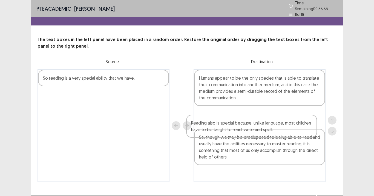
drag, startPoint x: 153, startPoint y: 101, endPoint x: 305, endPoint y: 121, distance: 153.5
click at [305, 121] on div "So reading is a very special ability that we have. Reading also is special beca…" at bounding box center [187, 125] width 299 height 113
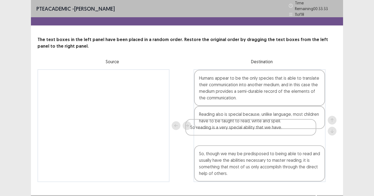
scroll to position [8, 0]
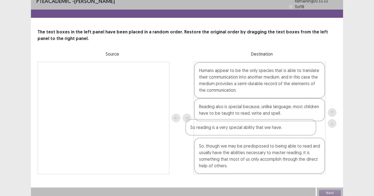
drag, startPoint x: 85, startPoint y: 79, endPoint x: 240, endPoint y: 132, distance: 163.5
click at [240, 132] on div "So reading is a very special ability that we have. Humans appear to be the only…" at bounding box center [187, 118] width 299 height 113
click at [333, 190] on button "Next" at bounding box center [330, 193] width 22 height 7
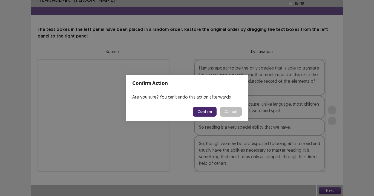
click at [209, 113] on button "Confirm" at bounding box center [205, 112] width 24 height 10
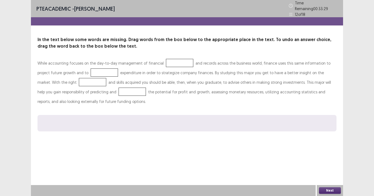
scroll to position [0, 0]
click at [145, 121] on span "analyze" at bounding box center [142, 122] width 27 height 8
drag, startPoint x: 148, startPoint y: 120, endPoint x: 110, endPoint y: 78, distance: 56.8
click at [146, 120] on span "analyze" at bounding box center [142, 122] width 27 height 8
click at [143, 118] on span "analyze" at bounding box center [142, 122] width 27 height 8
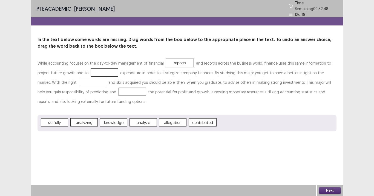
drag, startPoint x: 143, startPoint y: 118, endPoint x: 149, endPoint y: 120, distance: 5.9
click at [149, 120] on span "analyze" at bounding box center [142, 122] width 27 height 8
click at [150, 120] on span "analyze" at bounding box center [142, 122] width 27 height 8
drag, startPoint x: 118, startPoint y: 121, endPoint x: 116, endPoint y: 118, distance: 3.9
drag, startPoint x: 114, startPoint y: 120, endPoint x: 99, endPoint y: 79, distance: 44.0
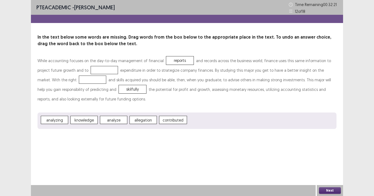
drag, startPoint x: 58, startPoint y: 120, endPoint x: 75, endPoint y: 88, distance: 36.4
drag, startPoint x: 59, startPoint y: 117, endPoint x: 59, endPoint y: 113, distance: 3.3
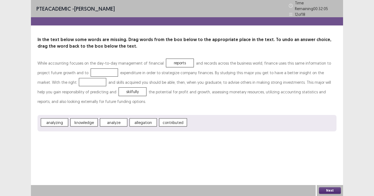
drag, startPoint x: 114, startPoint y: 122, endPoint x: 56, endPoint y: 85, distance: 69.0
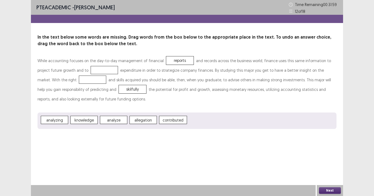
click at [117, 123] on span "analyze" at bounding box center [113, 120] width 27 height 8
drag, startPoint x: 91, startPoint y: 117, endPoint x: 116, endPoint y: 120, distance: 25.4
click at [117, 123] on span "analyze" at bounding box center [113, 120] width 27 height 8
drag, startPoint x: 116, startPoint y: 120, endPoint x: 157, endPoint y: 77, distance: 59.8
click at [157, 77] on div "While accounting focuses on the day-to-day management of financial reports and …" at bounding box center [187, 92] width 299 height 73
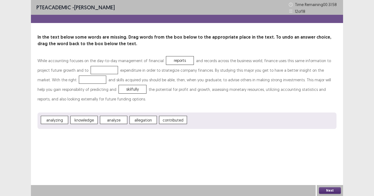
click at [91, 71] on div at bounding box center [104, 70] width 27 height 8
drag, startPoint x: 89, startPoint y: 71, endPoint x: 122, endPoint y: 127, distance: 65.1
click at [122, 127] on div "While accounting focuses on the day-to-day management of financial reports and …" at bounding box center [187, 92] width 299 height 73
click at [335, 189] on button "Next" at bounding box center [330, 190] width 22 height 7
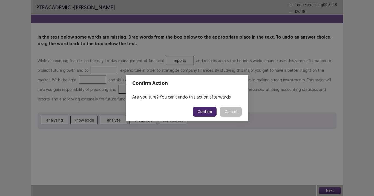
click at [213, 111] on button "Confirm" at bounding box center [205, 112] width 24 height 10
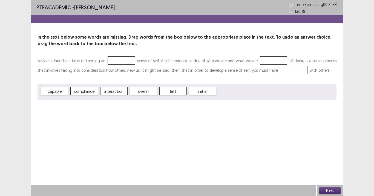
drag, startPoint x: 113, startPoint y: 93, endPoint x: 117, endPoint y: 70, distance: 23.3
click at [280, 74] on div at bounding box center [293, 70] width 27 height 8
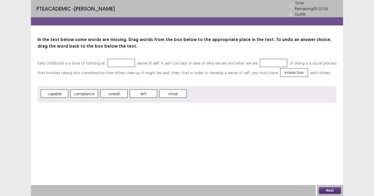
drag, startPoint x: 180, startPoint y: 89, endPoint x: 175, endPoint y: 75, distance: 14.5
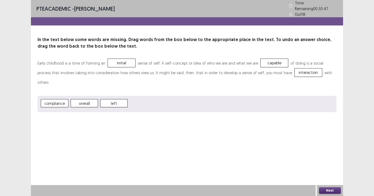
click at [330, 190] on button "Next" at bounding box center [330, 190] width 22 height 7
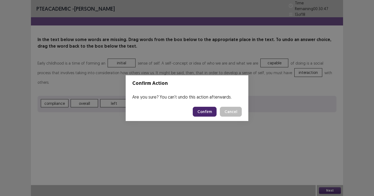
click at [204, 112] on button "Confirm" at bounding box center [205, 112] width 24 height 10
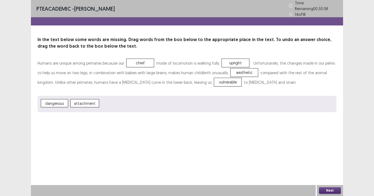
click at [330, 190] on button "Next" at bounding box center [330, 190] width 22 height 7
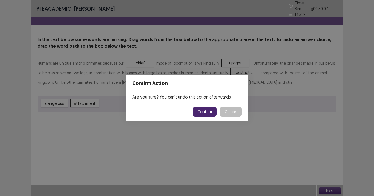
click at [209, 113] on button "Confirm" at bounding box center [205, 112] width 24 height 10
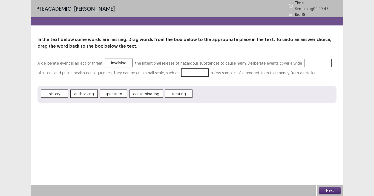
drag, startPoint x: 158, startPoint y: 90, endPoint x: 92, endPoint y: 91, distance: 66.2
click at [91, 91] on div "history authorizing spectrum contaminating treating" at bounding box center [187, 94] width 299 height 16
click at [333, 190] on button "Next" at bounding box center [330, 190] width 22 height 7
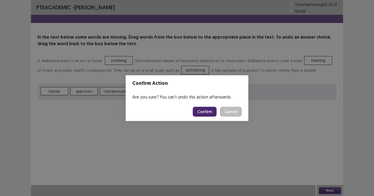
click at [207, 113] on button "Confirm" at bounding box center [205, 112] width 24 height 10
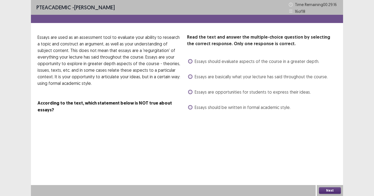
click at [191, 76] on span at bounding box center [190, 76] width 4 height 4
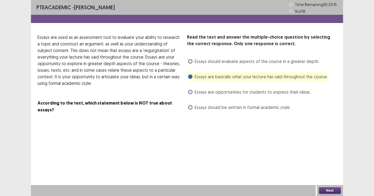
click at [328, 191] on button "Next" at bounding box center [330, 190] width 22 height 7
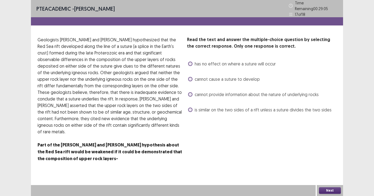
click at [191, 108] on span at bounding box center [190, 110] width 4 height 4
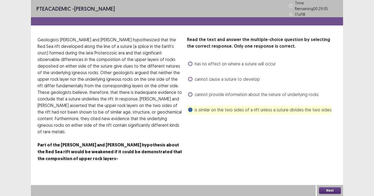
click at [331, 189] on button "Next" at bounding box center [330, 190] width 22 height 7
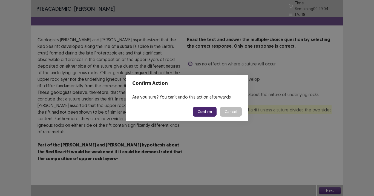
click at [210, 109] on button "Confirm" at bounding box center [205, 112] width 24 height 10
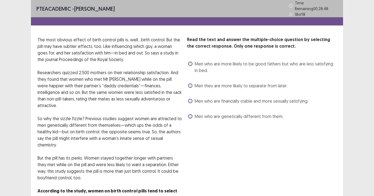
click at [192, 115] on label "Men who are genetically different from them." at bounding box center [235, 116] width 95 height 7
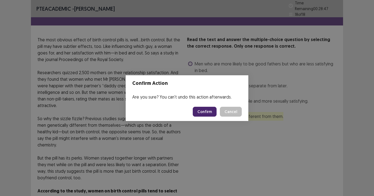
scroll to position [24, 0]
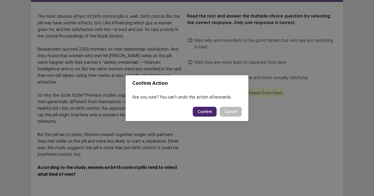
click at [208, 112] on button "Confirm" at bounding box center [205, 112] width 24 height 10
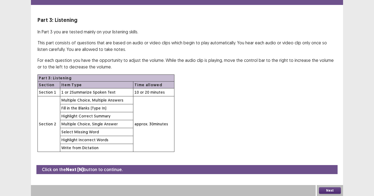
scroll to position [0, 0]
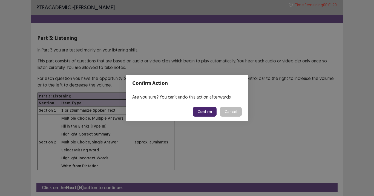
scroll to position [18, 0]
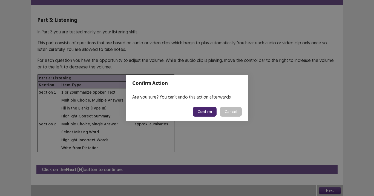
click at [207, 113] on button "Confirm" at bounding box center [205, 112] width 24 height 10
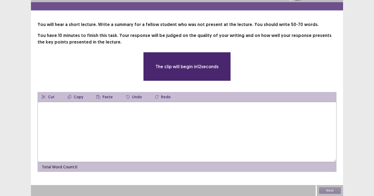
click at [162, 120] on textarea at bounding box center [187, 132] width 299 height 60
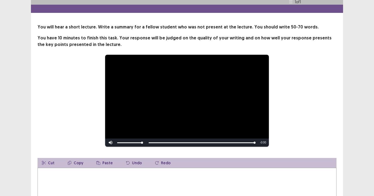
scroll to position [49, 0]
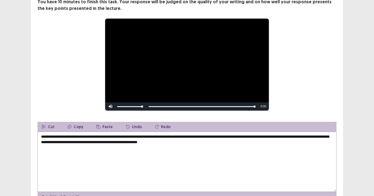
click at [207, 134] on textarea "**********" at bounding box center [187, 162] width 299 height 60
click at [208, 134] on textarea "**********" at bounding box center [187, 162] width 299 height 60
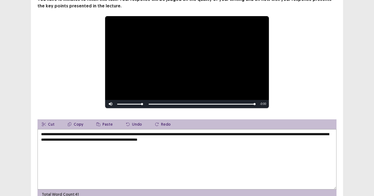
click at [225, 134] on textarea "**********" at bounding box center [187, 159] width 299 height 60
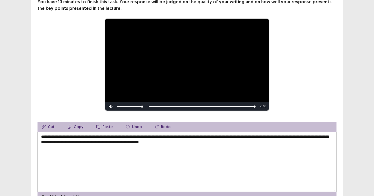
scroll to position [76, 0]
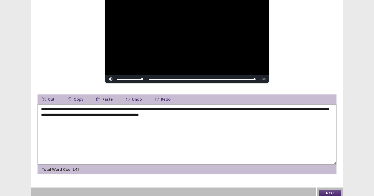
type textarea "**********"
click at [331, 192] on button "Next" at bounding box center [330, 193] width 22 height 7
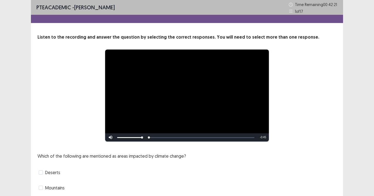
scroll to position [44, 0]
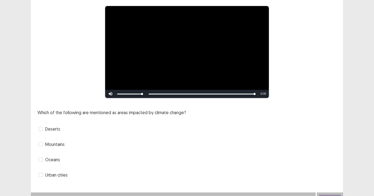
click at [44, 159] on label "Oceans" at bounding box center [49, 159] width 21 height 7
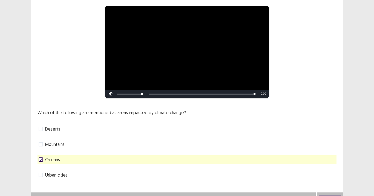
click at [40, 143] on span at bounding box center [41, 144] width 4 height 4
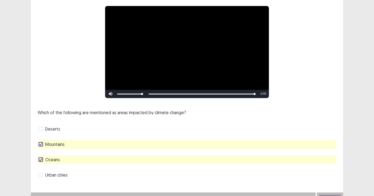
click at [332, 192] on div "Next" at bounding box center [330, 197] width 26 height 11
click at [328, 192] on div "Next" at bounding box center [330, 197] width 26 height 11
click at [331, 195] on div "Next" at bounding box center [330, 197] width 26 height 11
click at [333, 192] on div "Next" at bounding box center [330, 197] width 26 height 11
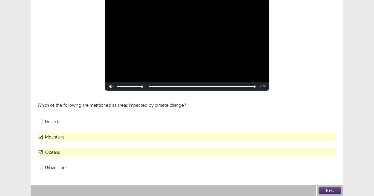
click at [332, 190] on button "Next" at bounding box center [330, 190] width 22 height 7
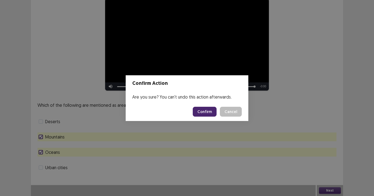
click at [201, 108] on button "Confirm" at bounding box center [205, 112] width 24 height 10
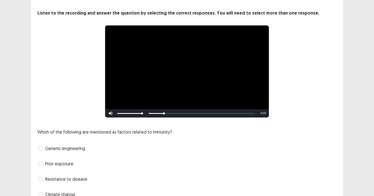
scroll to position [41, 0]
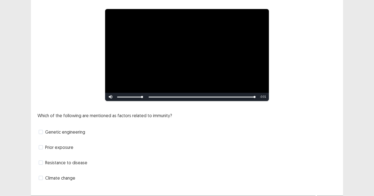
click at [41, 132] on span at bounding box center [41, 132] width 4 height 4
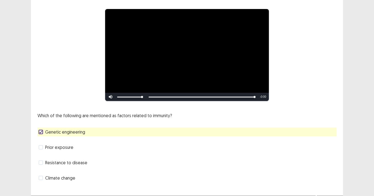
scroll to position [43, 0]
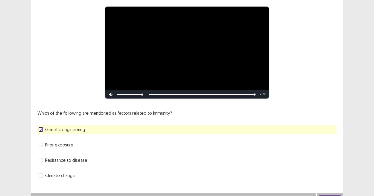
click at [41, 158] on span at bounding box center [41, 160] width 4 height 4
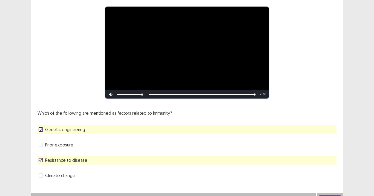
scroll to position [51, 0]
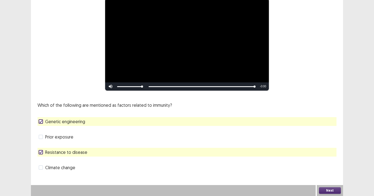
click at [329, 193] on button "Next" at bounding box center [330, 190] width 22 height 7
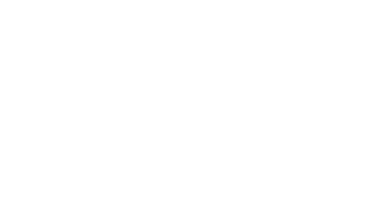
scroll to position [0, 0]
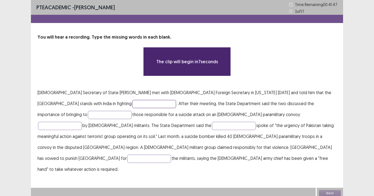
click at [132, 104] on input "text" at bounding box center [154, 104] width 44 height 8
click at [132, 103] on input "text" at bounding box center [154, 104] width 44 height 8
type input "*"
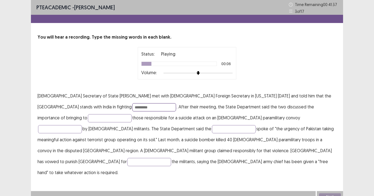
type input "*********"
click at [132, 114] on input "text" at bounding box center [110, 118] width 44 height 8
type input "*******"
click at [82, 125] on input "text" at bounding box center [60, 129] width 44 height 8
type input "*******"
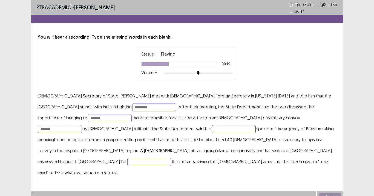
click at [212, 127] on input "text" at bounding box center [234, 129] width 44 height 8
click at [171, 158] on input "text" at bounding box center [149, 162] width 44 height 8
type input "**********"
click at [212, 129] on input "text" at bounding box center [234, 129] width 44 height 8
type input "******"
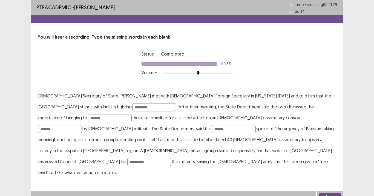
click at [326, 193] on button "Next" at bounding box center [330, 196] width 22 height 7
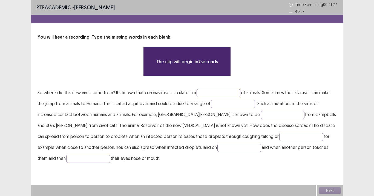
click at [218, 91] on input "text" at bounding box center [219, 93] width 44 height 8
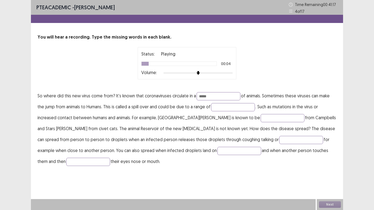
type input "*****"
click at [223, 106] on input "text" at bounding box center [233, 107] width 44 height 8
type input "*******"
click at [261, 119] on input "text" at bounding box center [283, 118] width 44 height 8
type input "**********"
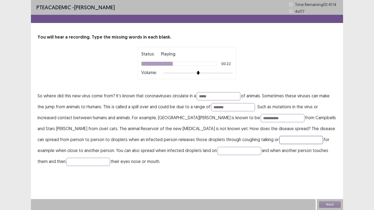
click at [279, 139] on input "text" at bounding box center [301, 140] width 44 height 8
type input "********"
click at [217, 152] on input "text" at bounding box center [239, 151] width 44 height 8
type input "********"
click at [110, 158] on input "text" at bounding box center [88, 162] width 44 height 8
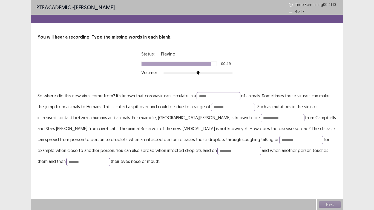
type input "*******"
click at [217, 153] on input "********" at bounding box center [239, 151] width 44 height 8
type input "*******"
click at [328, 204] on button "Next" at bounding box center [330, 204] width 22 height 7
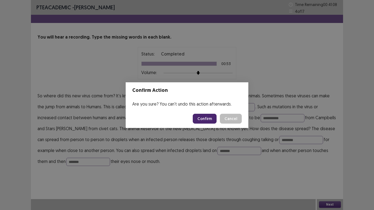
click at [209, 116] on button "Confirm" at bounding box center [205, 119] width 24 height 10
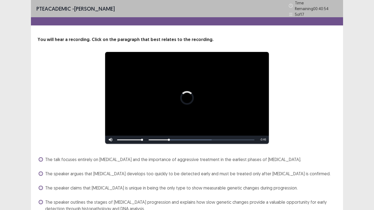
scroll to position [17, 0]
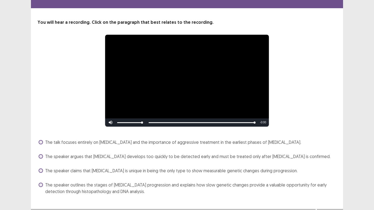
click at [40, 184] on span at bounding box center [41, 185] width 4 height 4
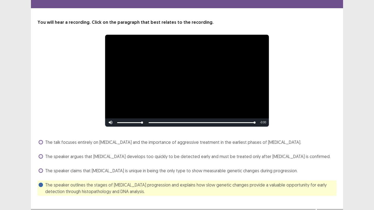
scroll to position [25, 0]
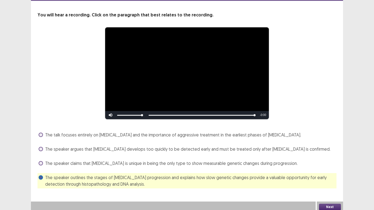
click at [332, 208] on button "Next" at bounding box center [330, 207] width 22 height 7
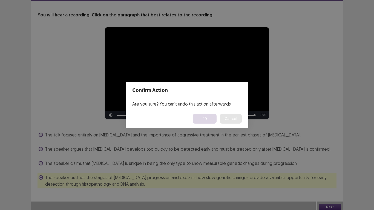
scroll to position [0, 0]
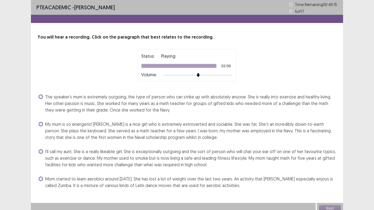
click at [41, 96] on span at bounding box center [41, 97] width 4 height 4
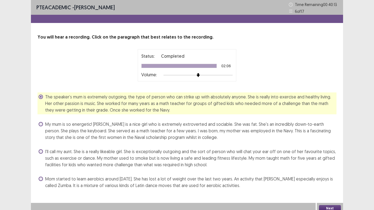
click at [335, 207] on button "Next" at bounding box center [330, 208] width 22 height 7
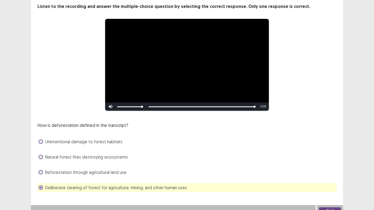
click at [332, 208] on button "Next" at bounding box center [330, 211] width 22 height 7
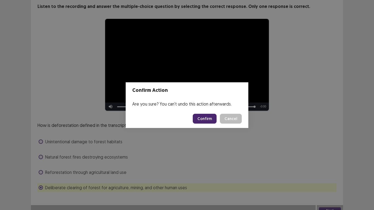
click at [206, 119] on button "Confirm" at bounding box center [205, 119] width 24 height 10
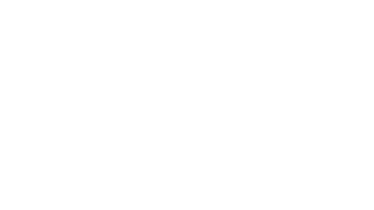
scroll to position [0, 0]
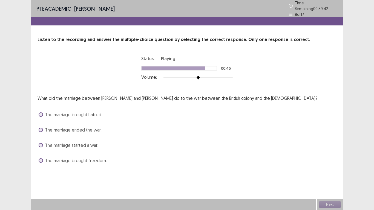
click at [43, 128] on span at bounding box center [41, 130] width 4 height 4
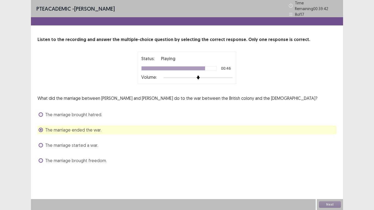
click at [40, 143] on span at bounding box center [41, 145] width 4 height 4
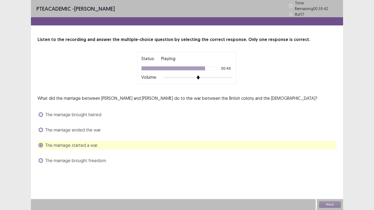
click at [39, 128] on span at bounding box center [41, 130] width 4 height 4
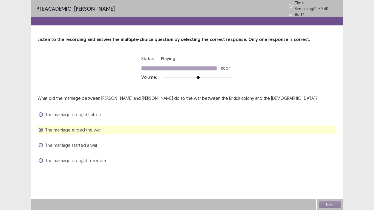
click at [332, 206] on div "Next" at bounding box center [330, 204] width 26 height 11
click at [332, 206] on button "Next" at bounding box center [330, 204] width 22 height 7
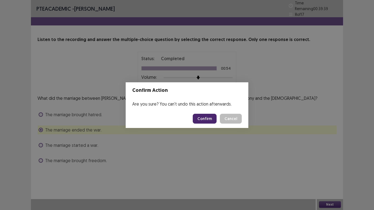
click at [203, 119] on button "Confirm" at bounding box center [205, 119] width 24 height 10
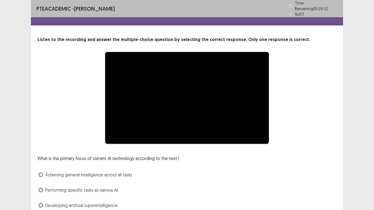
scroll to position [37, 0]
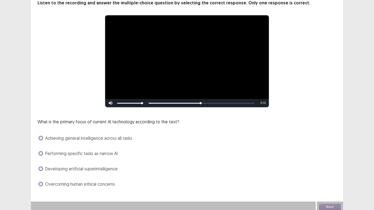
click at [40, 151] on span at bounding box center [41, 153] width 4 height 4
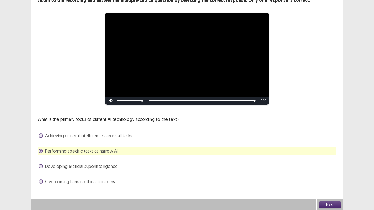
click at [326, 204] on button "Next" at bounding box center [330, 204] width 22 height 7
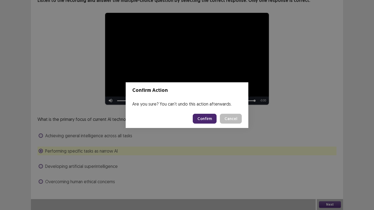
click at [208, 119] on button "Confirm" at bounding box center [205, 119] width 24 height 10
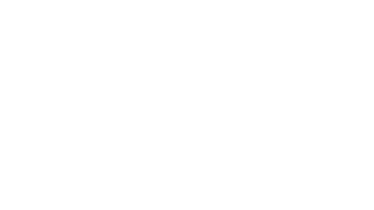
scroll to position [0, 0]
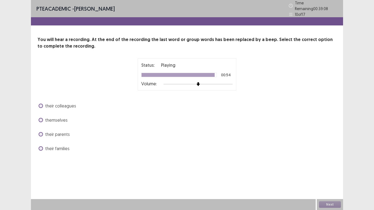
click at [42, 119] on span at bounding box center [41, 120] width 4 height 4
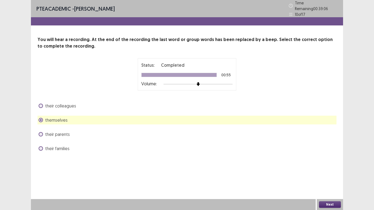
click at [333, 202] on button "Next" at bounding box center [330, 204] width 22 height 7
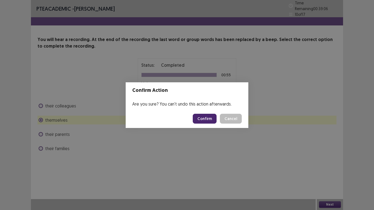
click at [206, 117] on button "Confirm" at bounding box center [205, 119] width 24 height 10
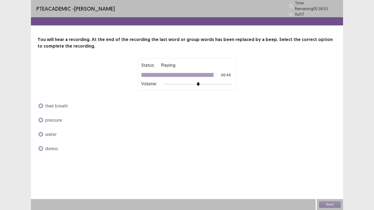
click at [43, 132] on label "water" at bounding box center [48, 134] width 18 height 7
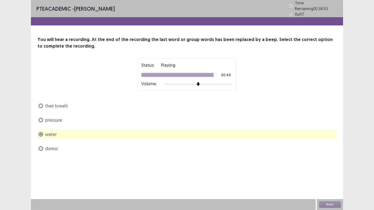
click at [42, 119] on span at bounding box center [41, 120] width 4 height 4
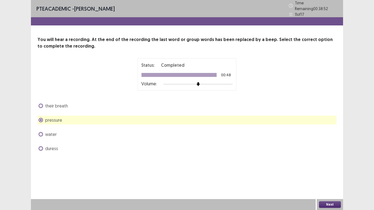
click at [332, 203] on button "Next" at bounding box center [330, 204] width 22 height 7
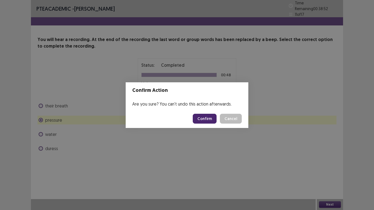
click at [199, 120] on button "Confirm" at bounding box center [205, 119] width 24 height 10
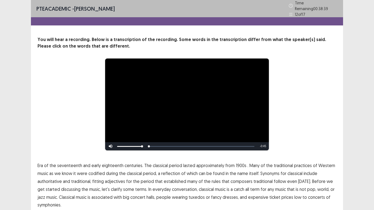
scroll to position [19, 0]
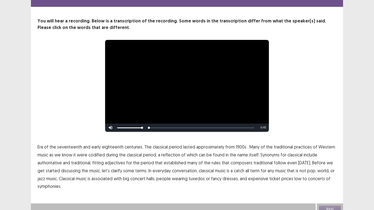
click at [39, 144] on span "Era" at bounding box center [40, 147] width 5 height 7
click at [238, 145] on span "1900s" at bounding box center [241, 147] width 11 height 7
click at [294, 177] on span "low" at bounding box center [297, 178] width 7 height 7
click at [294, 176] on span "low" at bounding box center [297, 178] width 7 height 7
click at [294, 177] on span "low" at bounding box center [297, 178] width 7 height 7
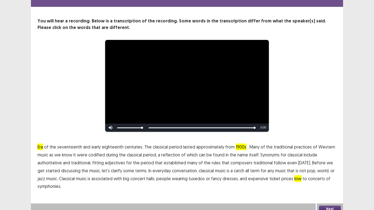
click at [330, 204] on div "Next" at bounding box center [330, 209] width 26 height 11
click at [331, 206] on button "Next" at bounding box center [330, 209] width 22 height 7
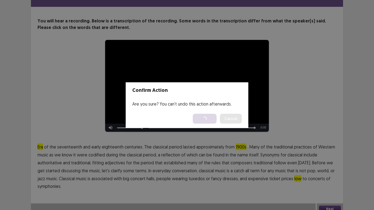
scroll to position [0, 0]
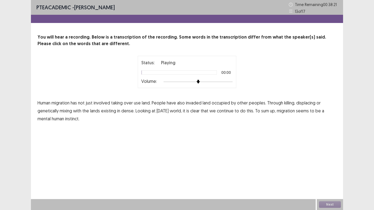
click at [137, 103] on span "use" at bounding box center [137, 103] width 7 height 7
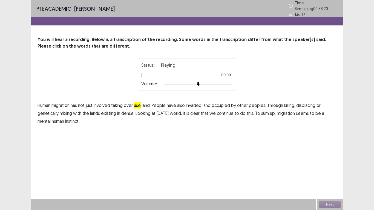
click at [123, 110] on span "dense." at bounding box center [127, 113] width 13 height 7
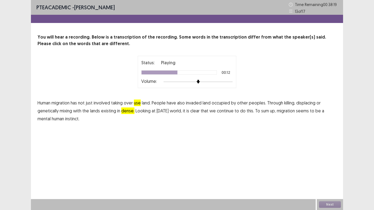
click at [47, 118] on span "mental" at bounding box center [44, 119] width 13 height 7
click at [334, 204] on button "Next" at bounding box center [330, 204] width 22 height 7
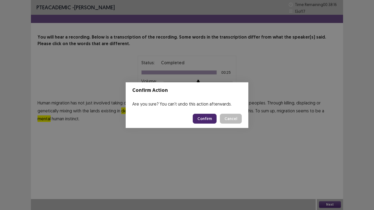
click at [210, 118] on button "Confirm" at bounding box center [205, 119] width 24 height 10
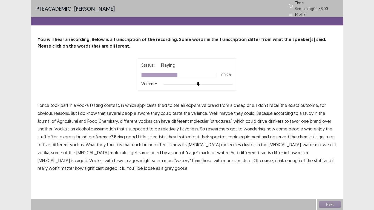
click at [272, 135] on span "observed" at bounding box center [279, 137] width 19 height 7
click at [104, 165] on span "significant" at bounding box center [94, 168] width 19 height 7
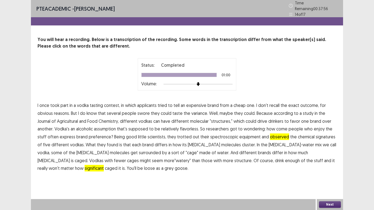
click at [334, 205] on button "Next" at bounding box center [330, 204] width 22 height 7
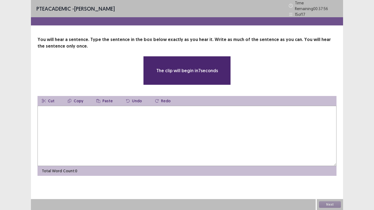
type textarea "*"
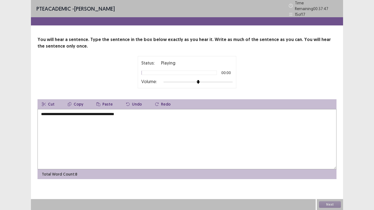
click at [105, 112] on textarea "**********" at bounding box center [187, 139] width 299 height 60
click at [144, 111] on textarea "**********" at bounding box center [187, 139] width 299 height 60
type textarea "**********"
click at [335, 205] on div "Next" at bounding box center [330, 204] width 26 height 11
click at [335, 206] on button "Next" at bounding box center [330, 204] width 22 height 7
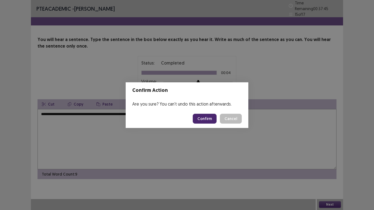
click at [206, 116] on button "Confirm" at bounding box center [205, 119] width 24 height 10
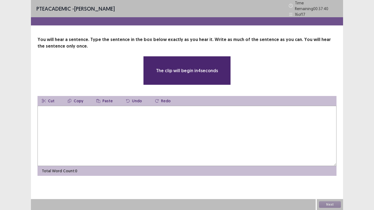
type textarea "*"
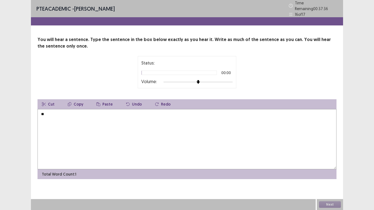
type textarea "*"
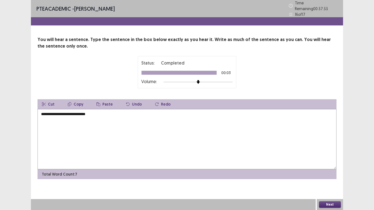
type textarea "**********"
click at [327, 205] on button "Next" at bounding box center [330, 204] width 22 height 7
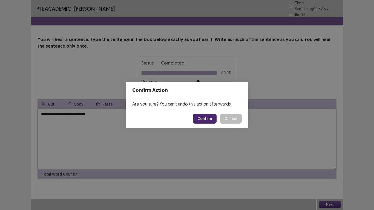
click at [204, 117] on button "Confirm" at bounding box center [205, 119] width 24 height 10
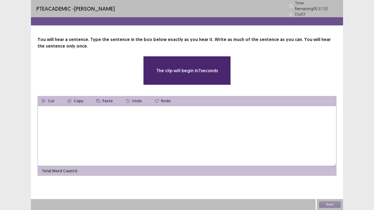
click at [90, 116] on textarea at bounding box center [187, 136] width 299 height 60
type textarea "*"
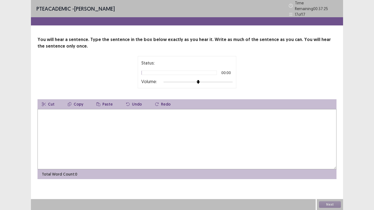
click at [90, 116] on textarea at bounding box center [187, 139] width 299 height 60
type textarea "*"
click at [47, 111] on textarea "**********" at bounding box center [187, 139] width 299 height 60
click at [74, 113] on textarea "**********" at bounding box center [187, 139] width 299 height 60
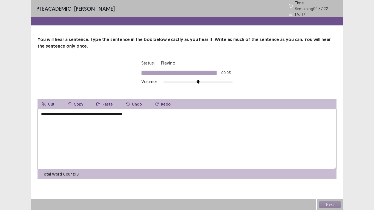
click at [74, 112] on textarea "**********" at bounding box center [187, 139] width 299 height 60
click at [95, 112] on textarea "**********" at bounding box center [187, 139] width 299 height 60
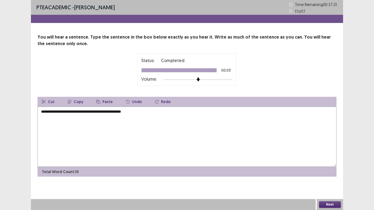
click at [100, 113] on textarea "**********" at bounding box center [187, 137] width 299 height 60
click at [108, 111] on textarea "**********" at bounding box center [187, 137] width 299 height 60
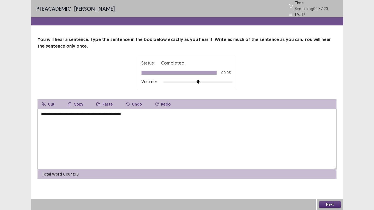
click at [112, 111] on textarea "**********" at bounding box center [187, 139] width 299 height 60
type textarea "**********"
click at [325, 203] on button "Next" at bounding box center [330, 204] width 22 height 7
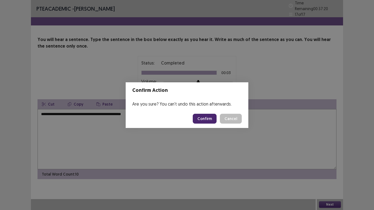
click at [208, 121] on button "Confirm" at bounding box center [205, 119] width 24 height 10
